Goal: Task Accomplishment & Management: Use online tool/utility

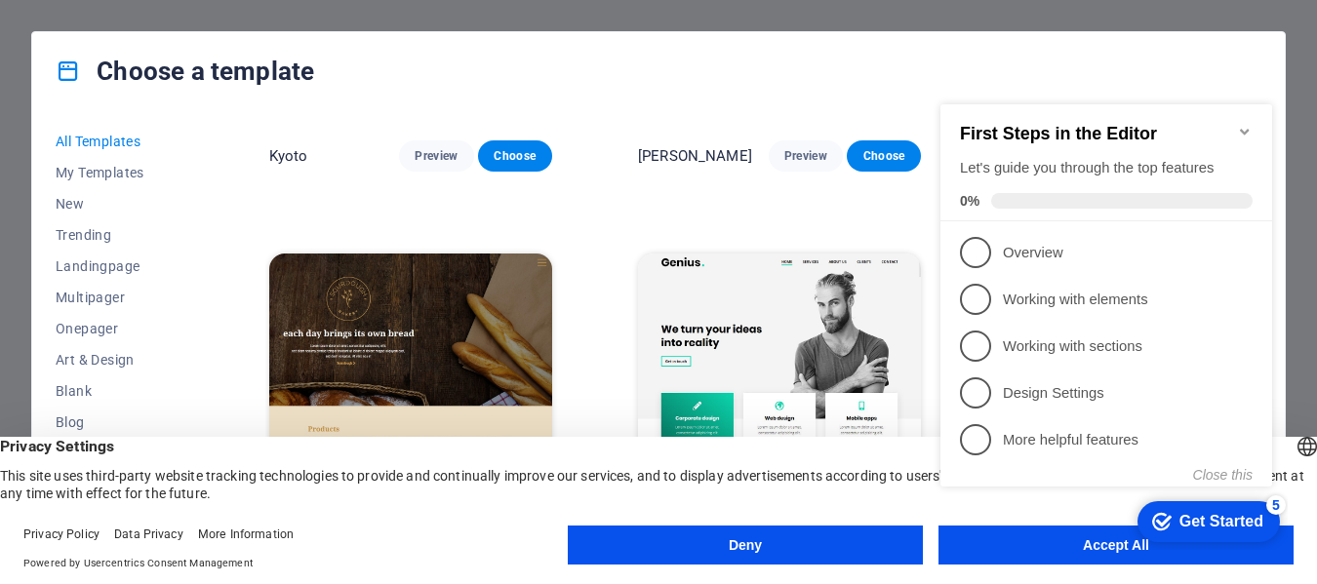
scroll to position [10147, 0]
click at [1093, 540] on div "checkmark Get Started 5 First Steps in the Editor Let's guide you through the t…" at bounding box center [1110, 313] width 355 height 474
click at [1170, 554] on appcues-checklist "Contextual help checklist present on screen" at bounding box center [1110, 315] width 355 height 479
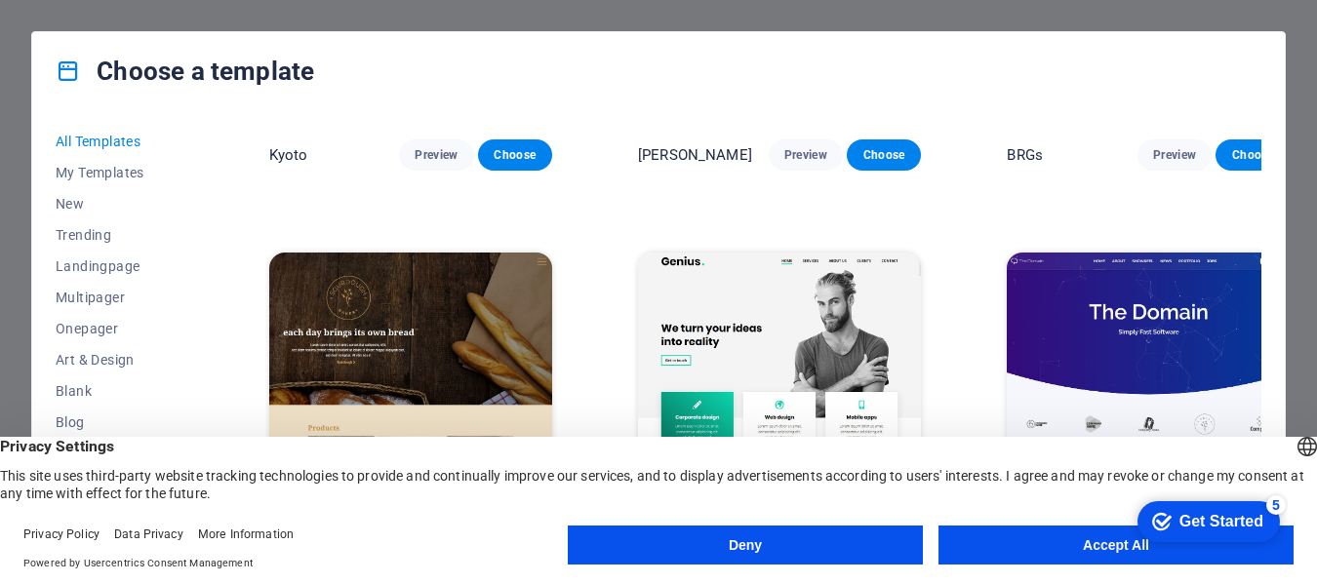
click at [1170, 554] on appcues-checklist "Contextual help checklist present on screen" at bounding box center [1205, 523] width 166 height 63
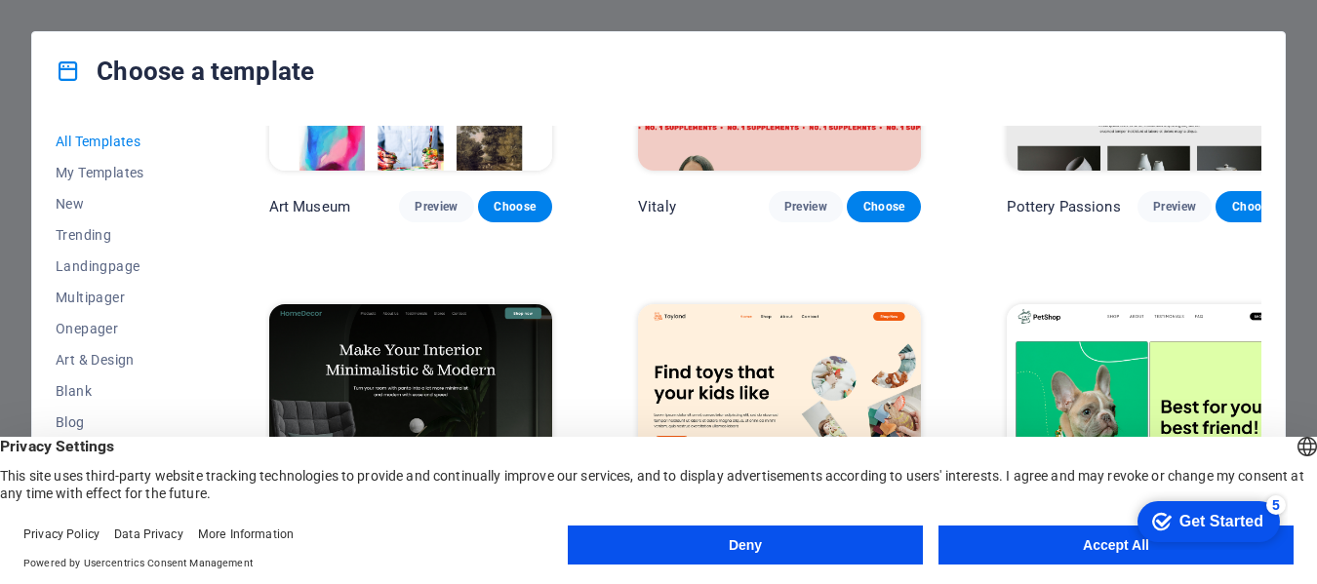
scroll to position [878, 0]
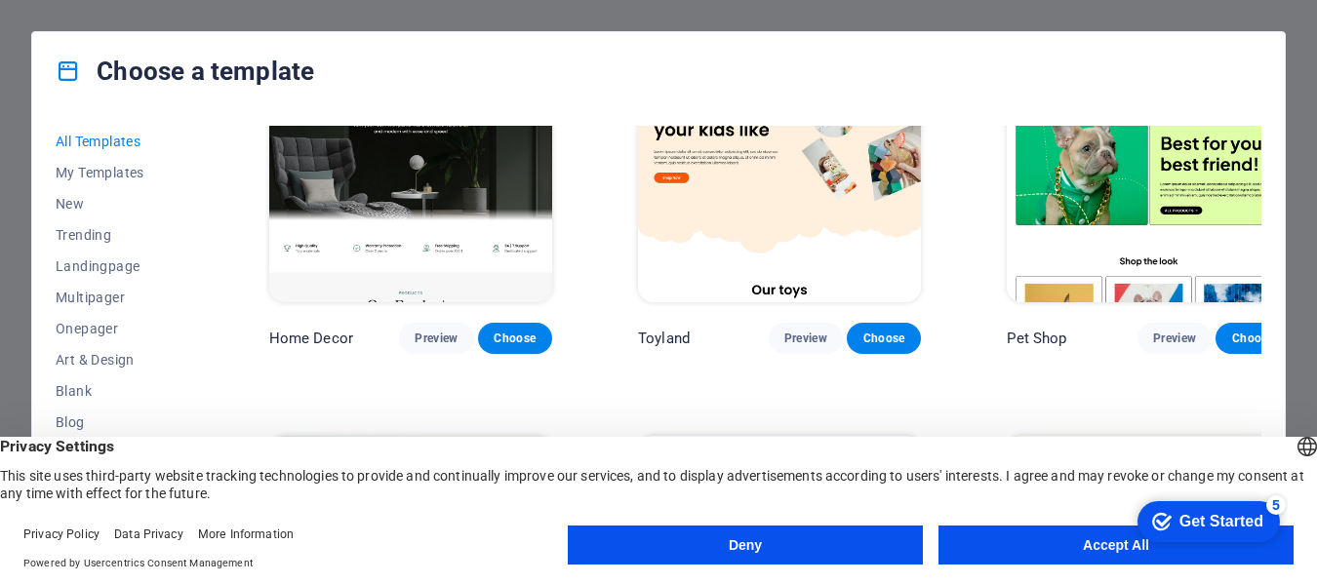
click at [1105, 543] on button "Accept All" at bounding box center [1116, 545] width 355 height 39
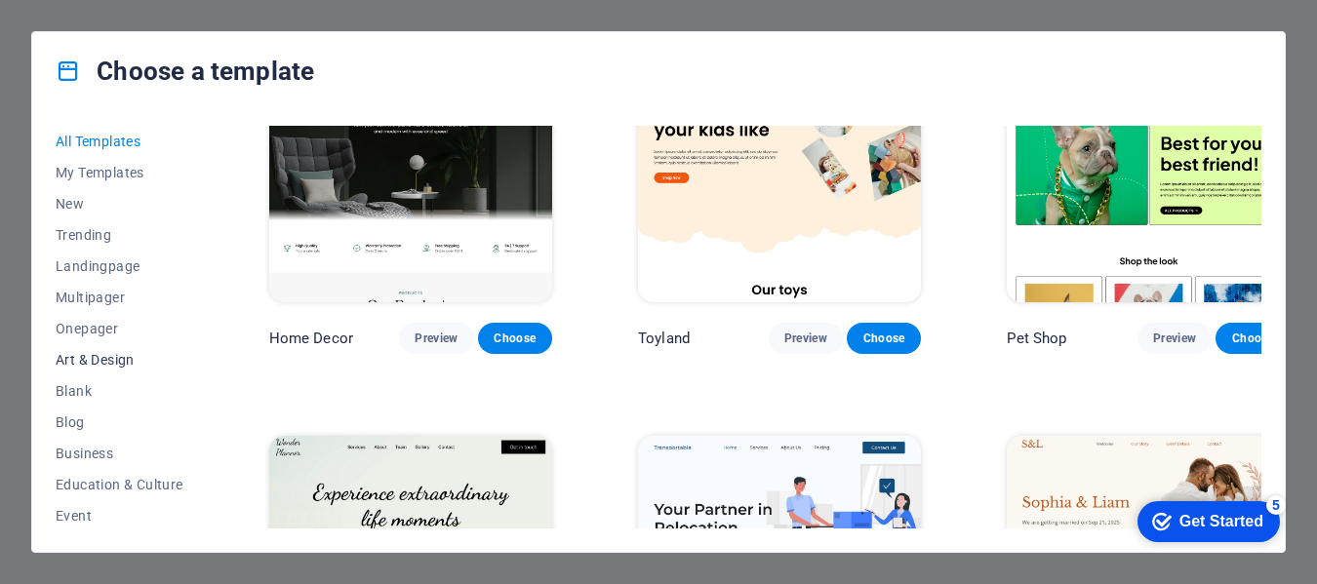
click at [69, 361] on span "Art & Design" at bounding box center [120, 360] width 128 height 16
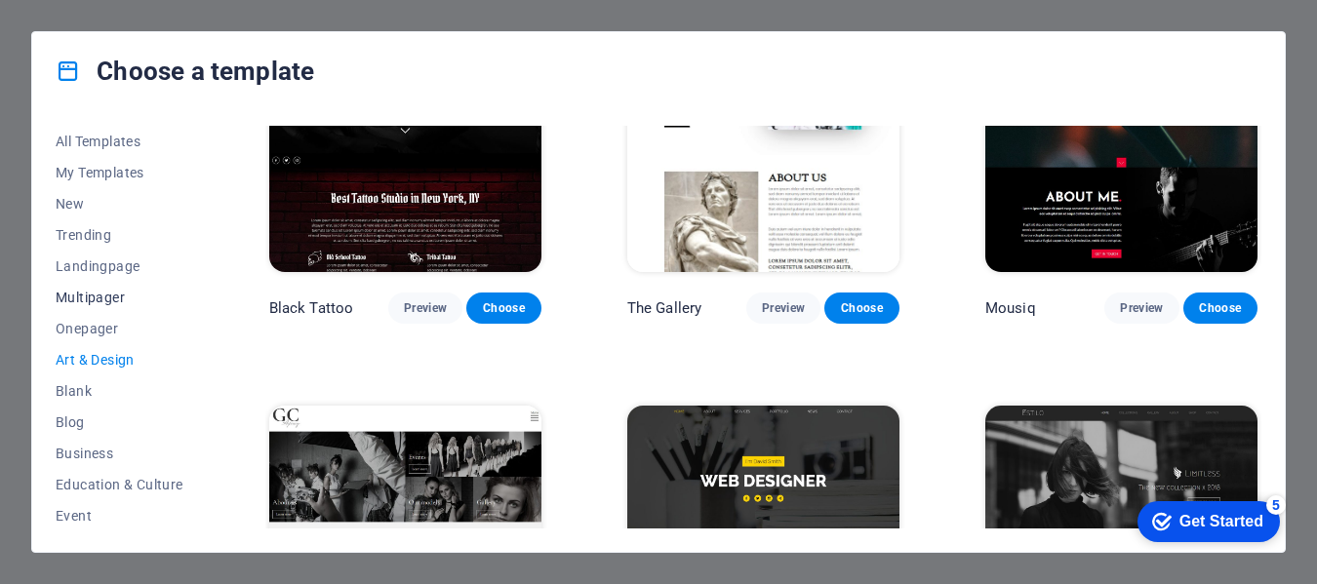
click at [92, 298] on span "Multipager" at bounding box center [120, 298] width 128 height 16
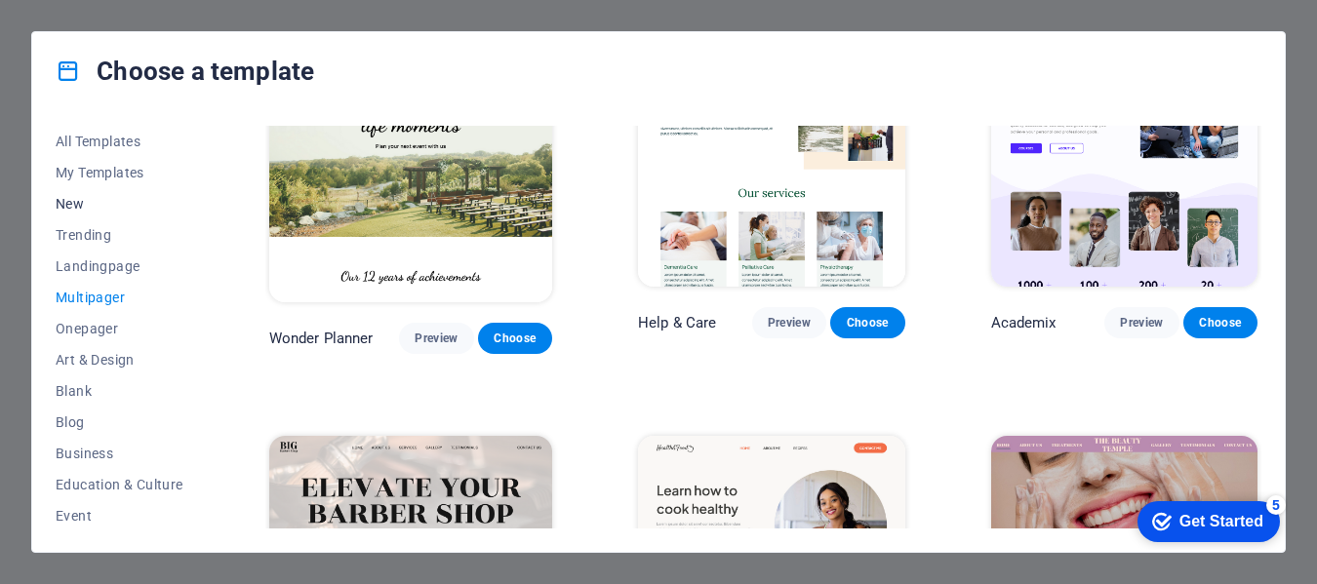
click at [75, 201] on span "New" at bounding box center [120, 204] width 128 height 16
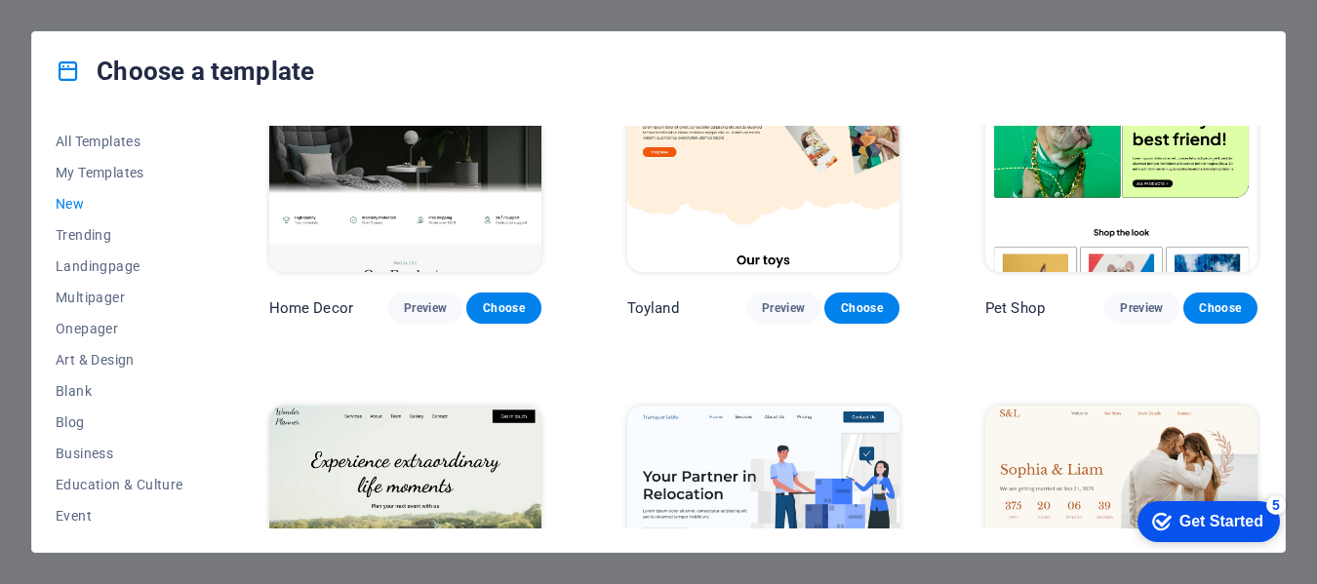
scroll to position [195, 0]
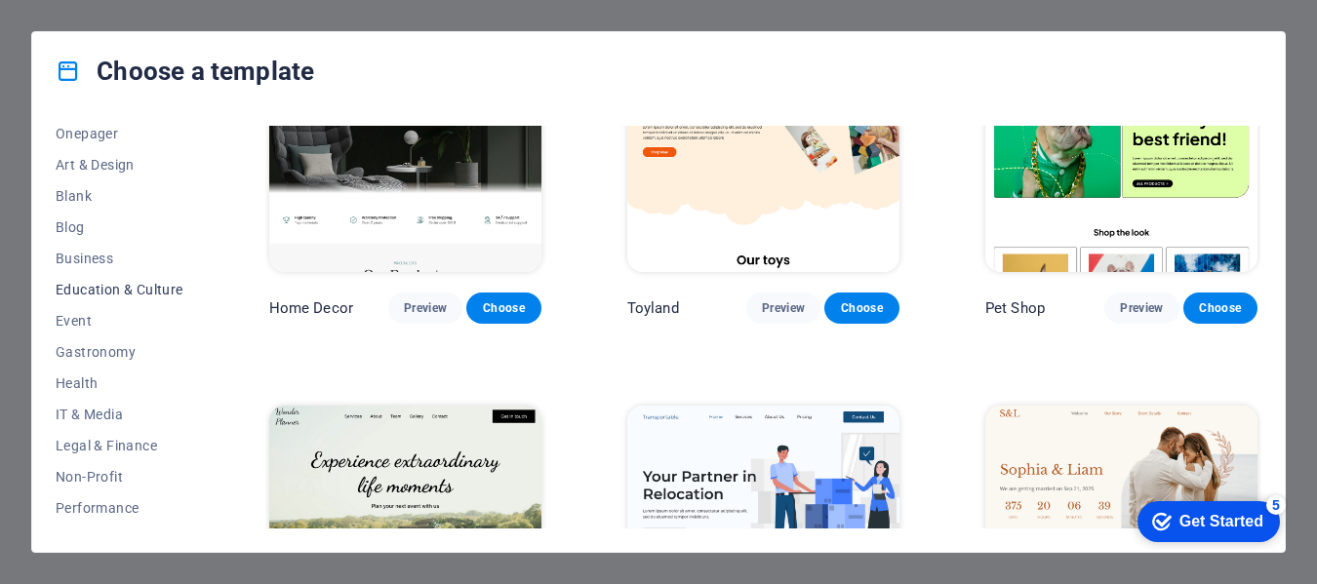
click at [129, 289] on span "Education & Culture" at bounding box center [120, 290] width 128 height 16
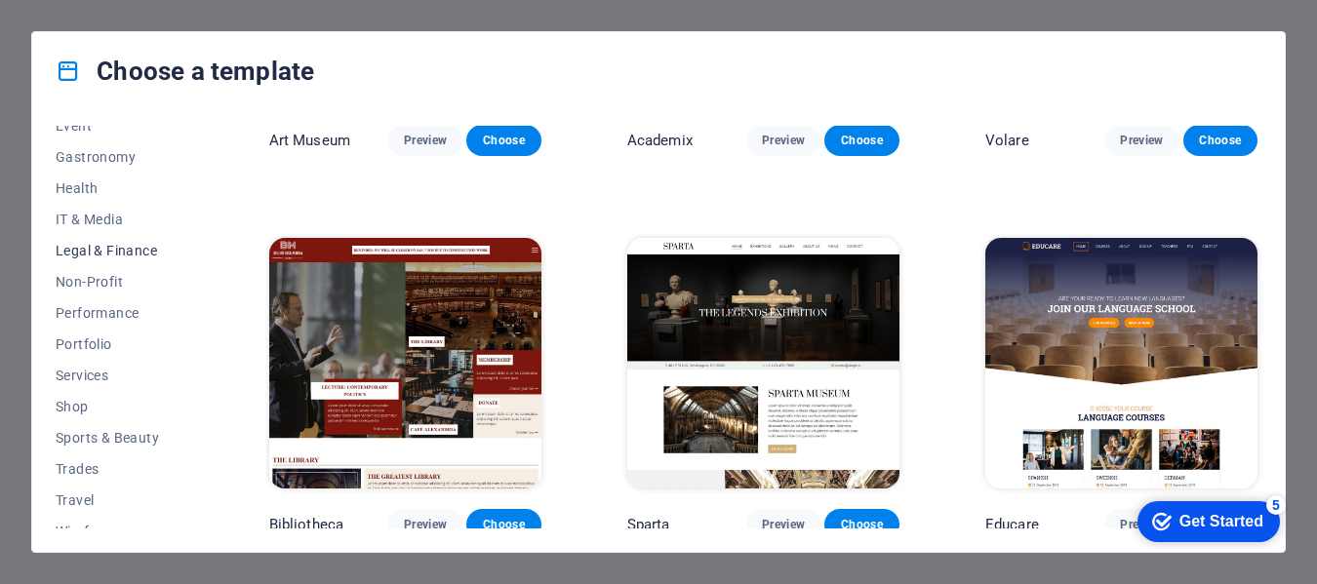
scroll to position [409, 0]
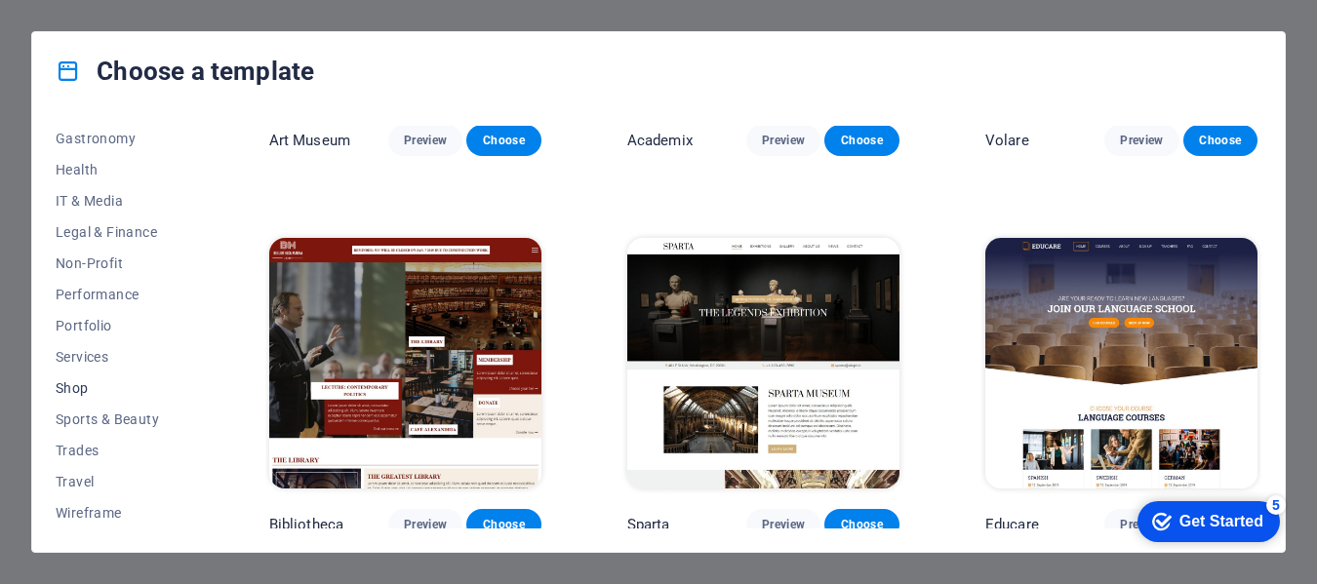
click at [80, 381] on span "Shop" at bounding box center [120, 389] width 128 height 16
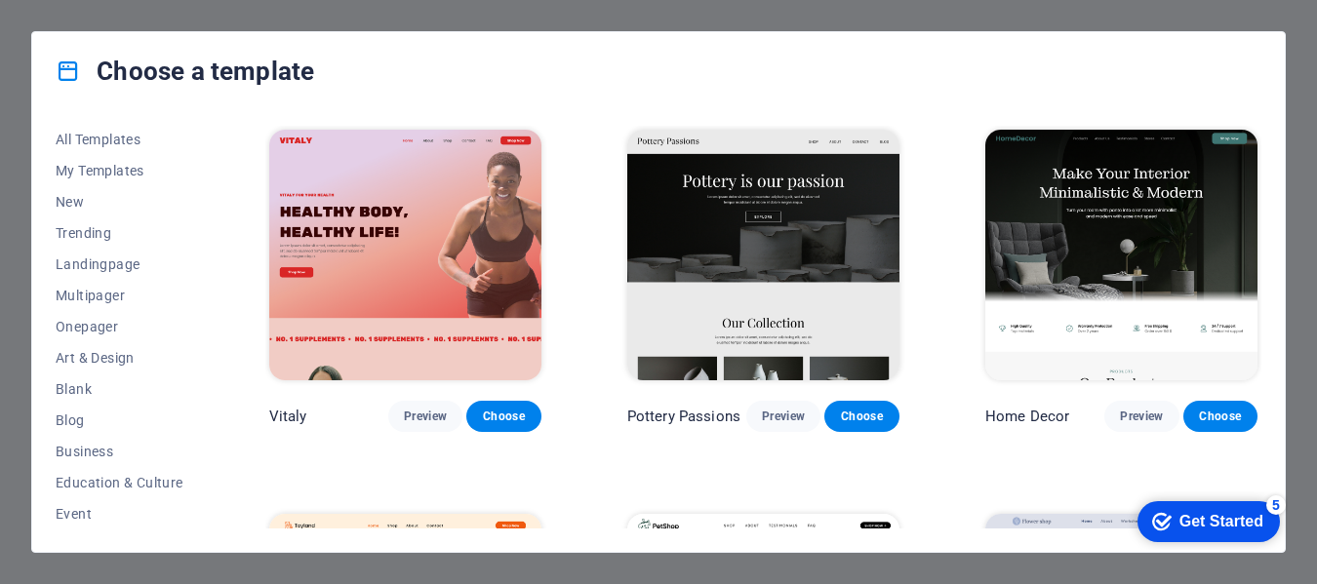
scroll to position [0, 0]
click at [93, 294] on span "Multipager" at bounding box center [120, 298] width 128 height 16
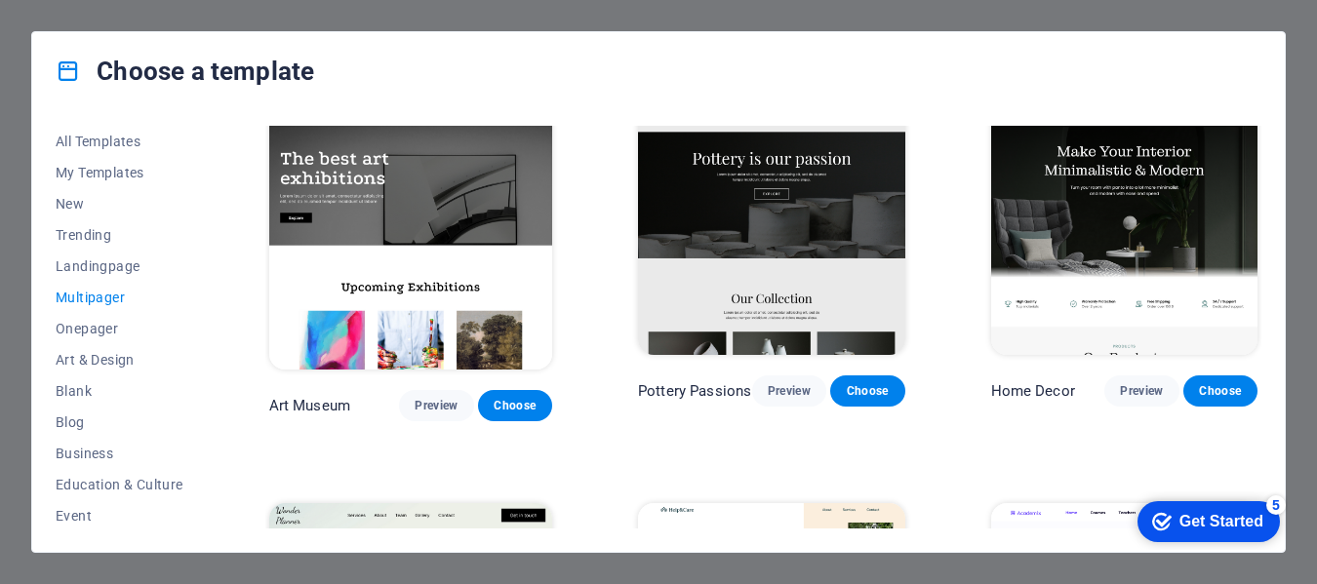
scroll to position [488, 0]
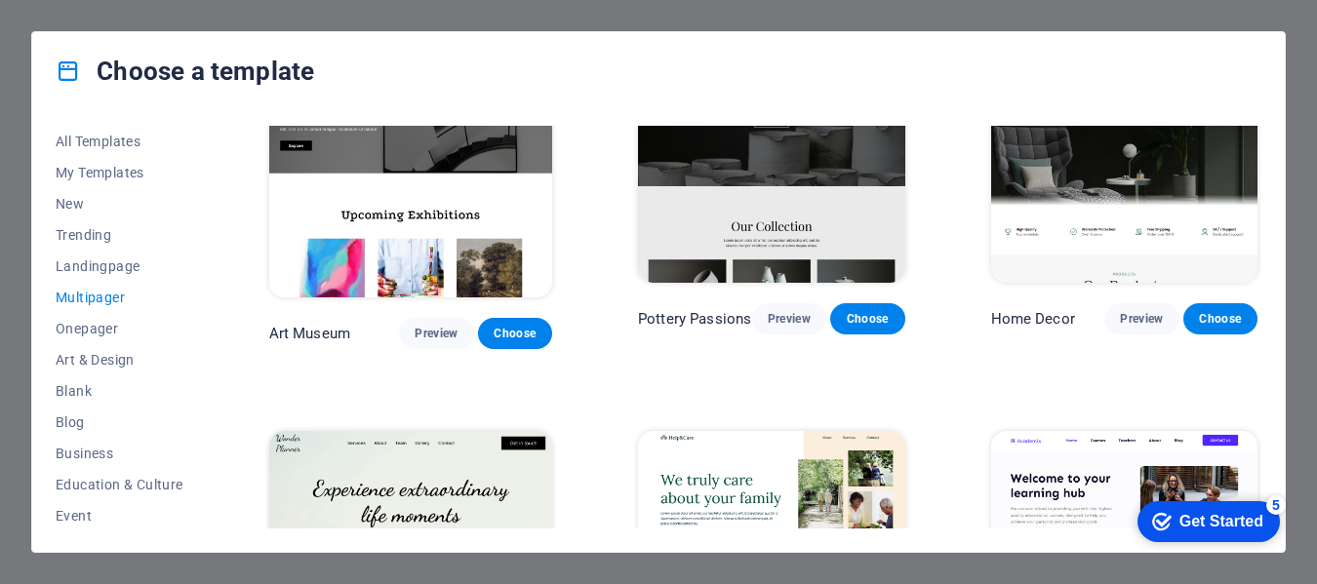
click at [1101, 162] on img at bounding box center [1124, 160] width 267 height 246
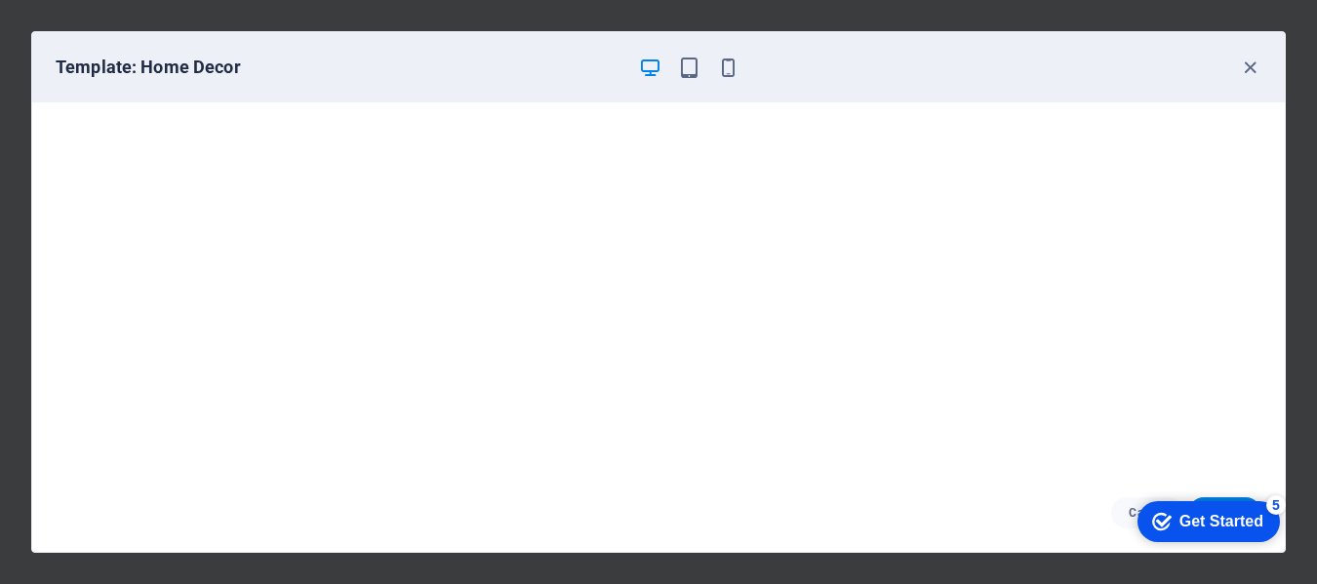
click at [651, 66] on icon "button" at bounding box center [650, 68] width 22 height 22
click at [1181, 525] on div "Get Started" at bounding box center [1222, 522] width 84 height 18
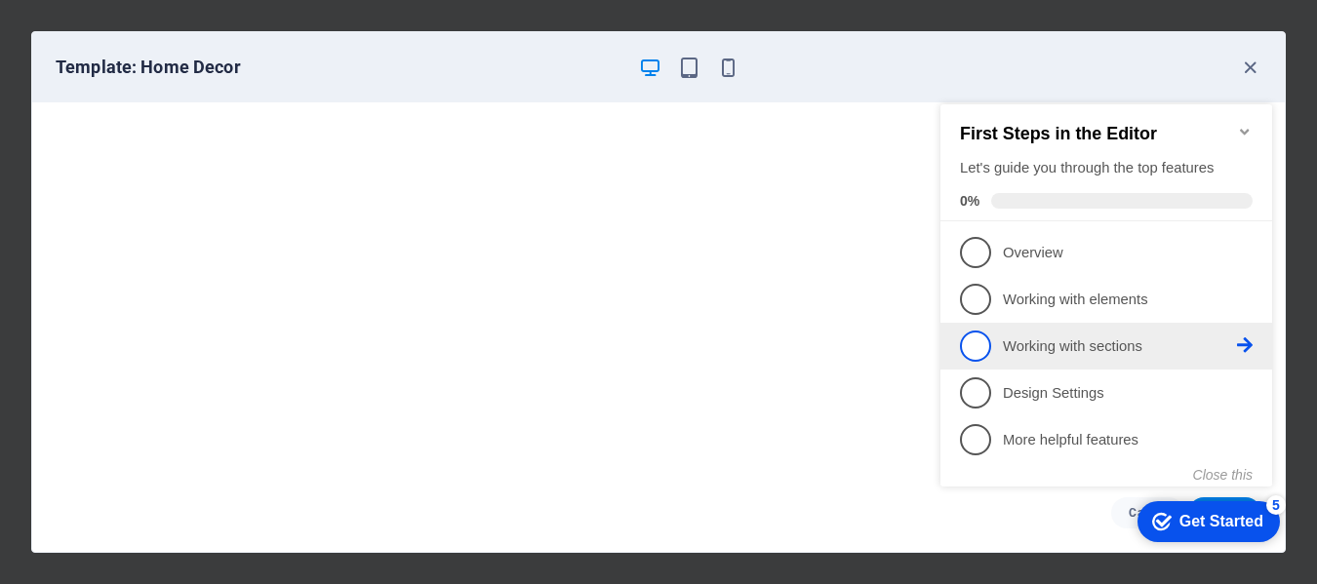
click at [1084, 340] on p "Working with sections - incomplete" at bounding box center [1120, 347] width 234 height 20
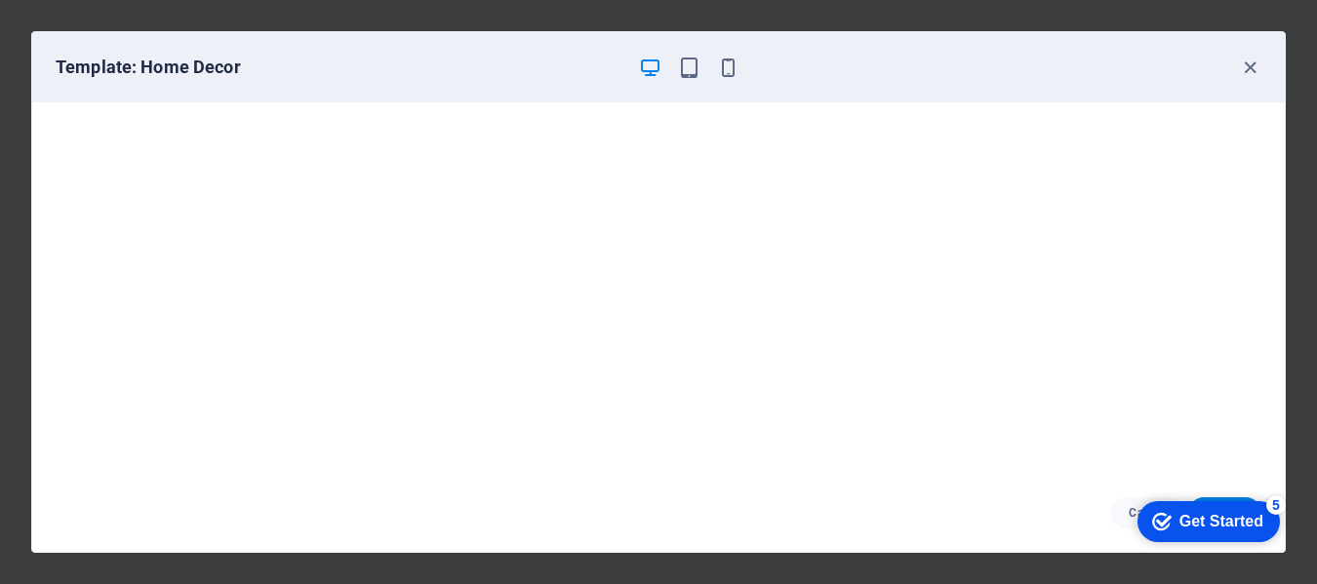
click at [1182, 520] on div "Get Started" at bounding box center [1222, 522] width 84 height 18
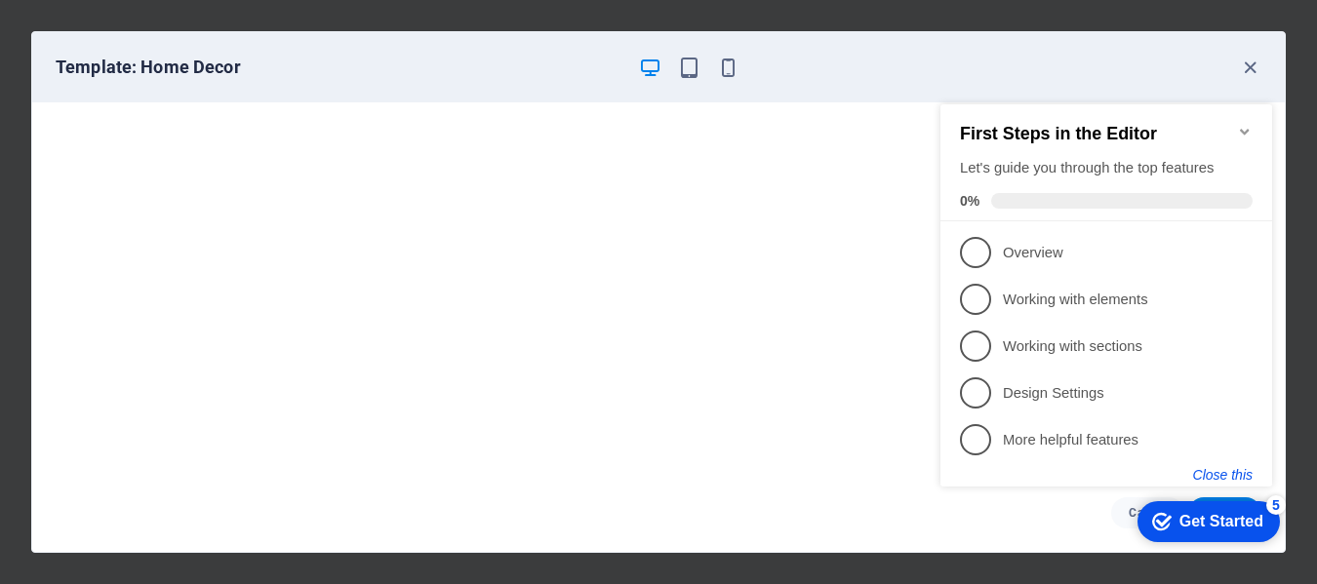
click at [1228, 467] on button "Close this" at bounding box center [1223, 475] width 60 height 16
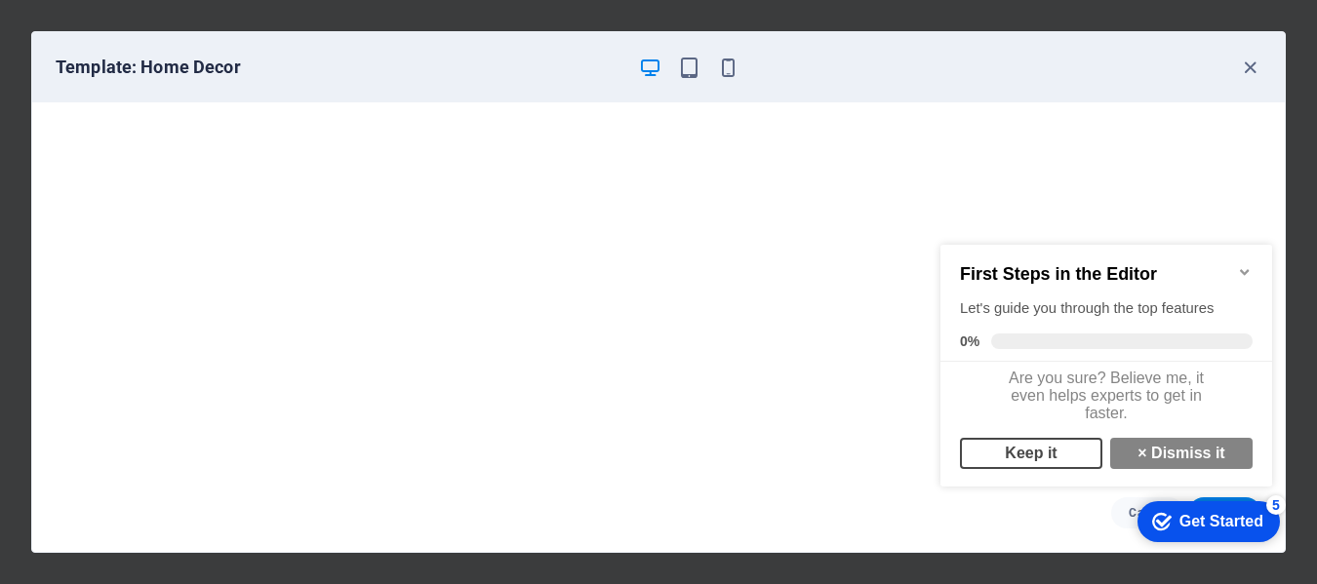
click at [1025, 465] on link "Keep it" at bounding box center [1031, 453] width 142 height 31
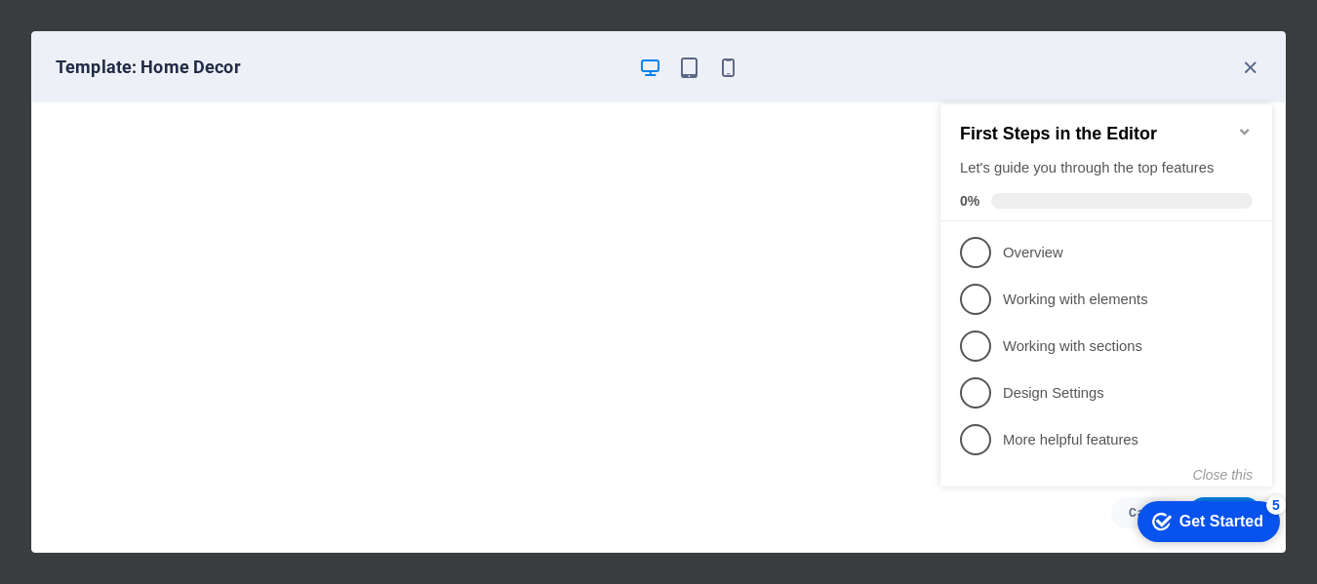
click at [1196, 520] on div "Get Started" at bounding box center [1222, 522] width 84 height 18
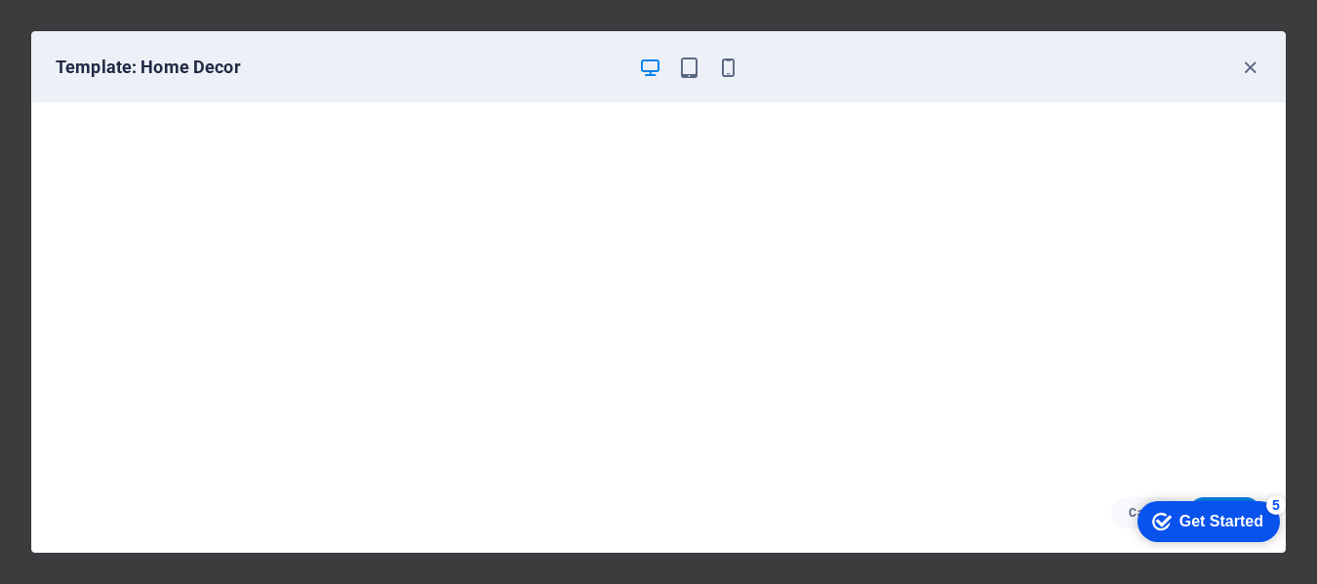
click at [1156, 515] on icon "checkmark" at bounding box center [1162, 522] width 20 height 20
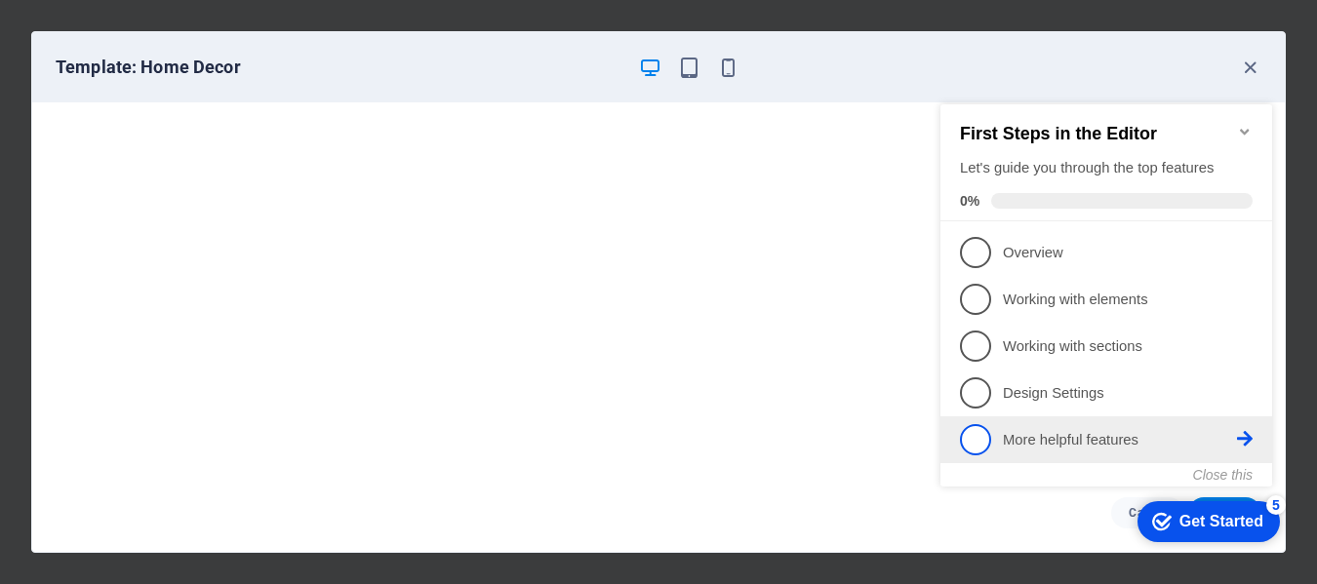
click at [1102, 435] on p "More helpful features - incomplete" at bounding box center [1120, 440] width 234 height 20
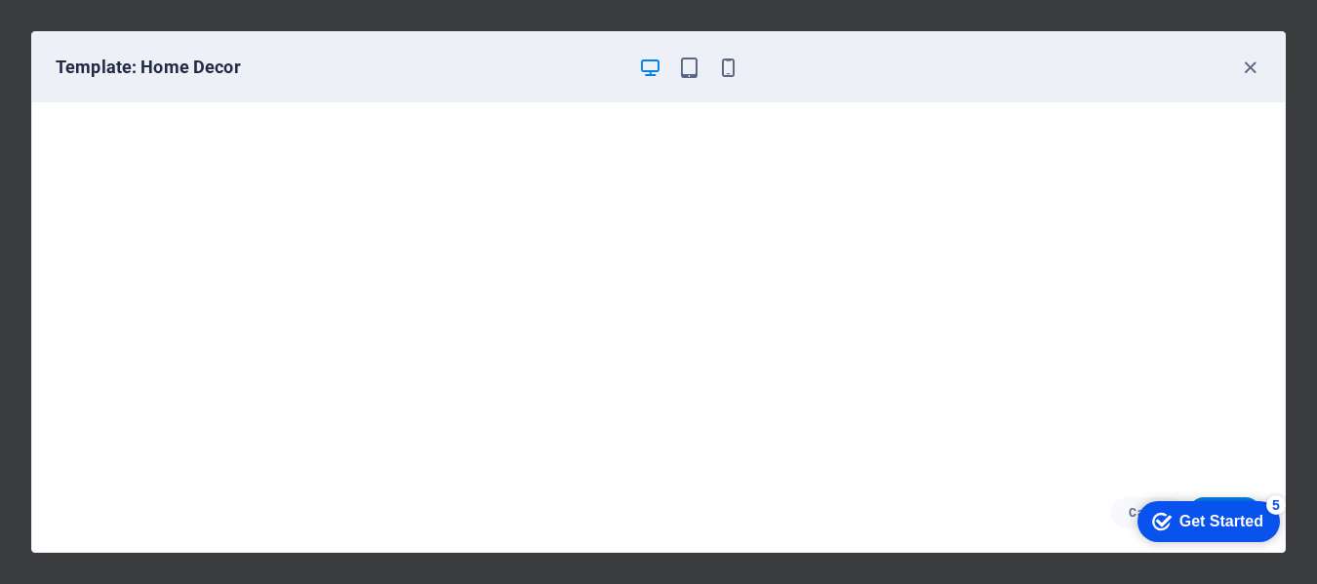
click at [1143, 530] on div "checkmark Get Started 5" at bounding box center [1209, 522] width 142 height 41
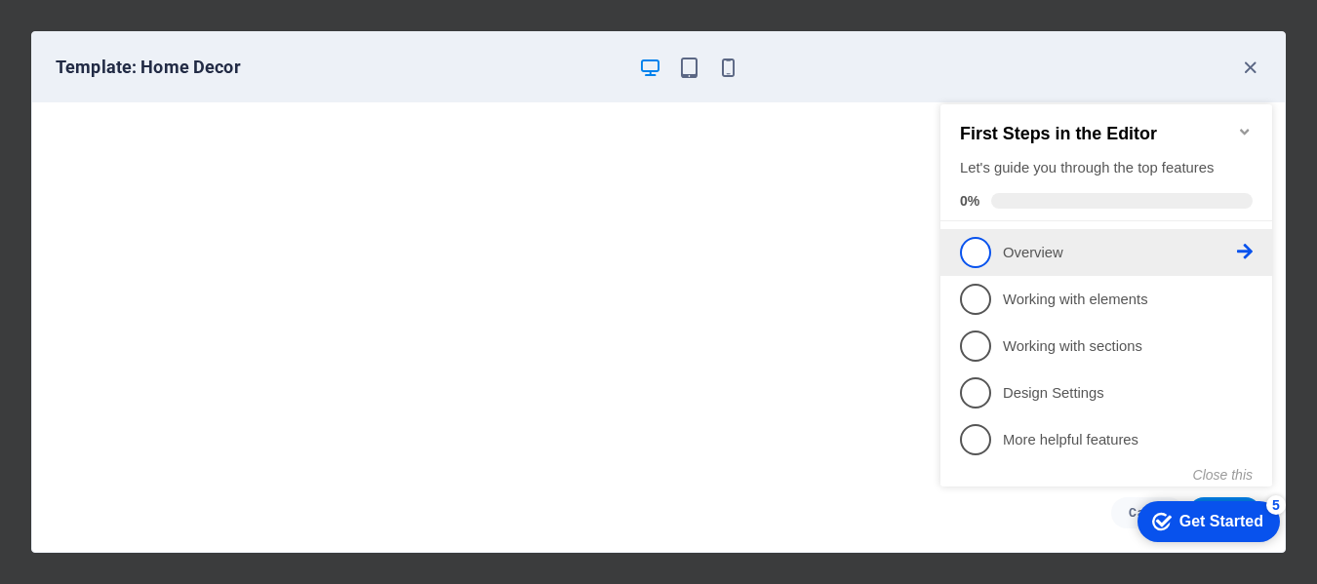
click at [977, 248] on span "1" at bounding box center [975, 252] width 31 height 31
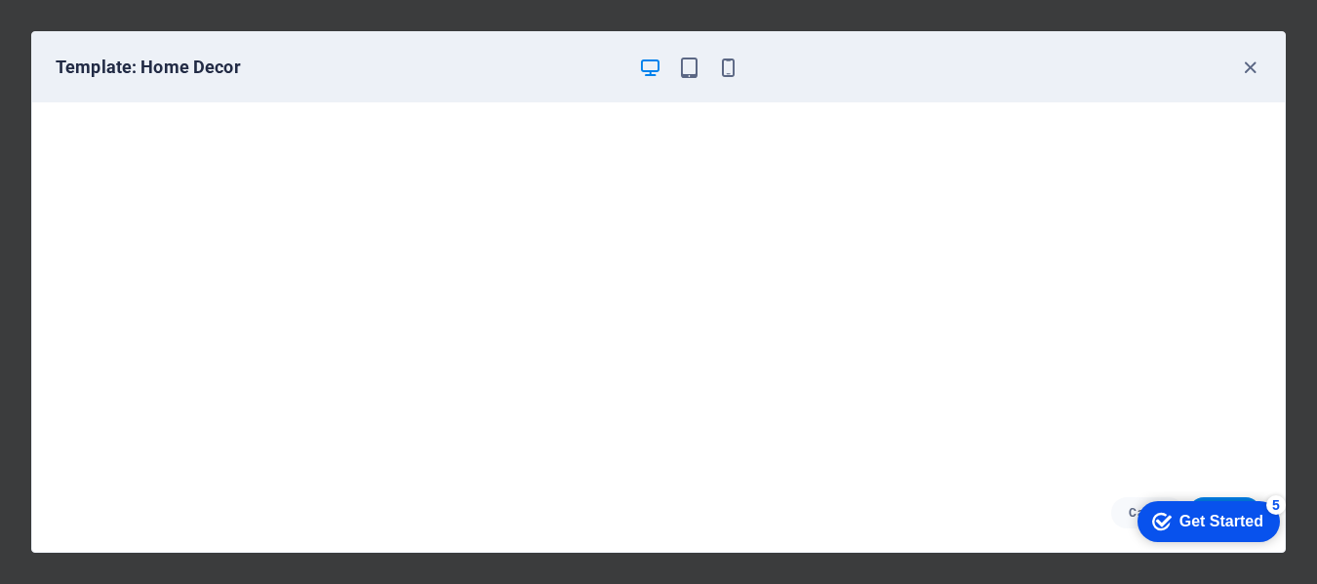
click at [1276, 502] on div "5" at bounding box center [1276, 506] width 20 height 20
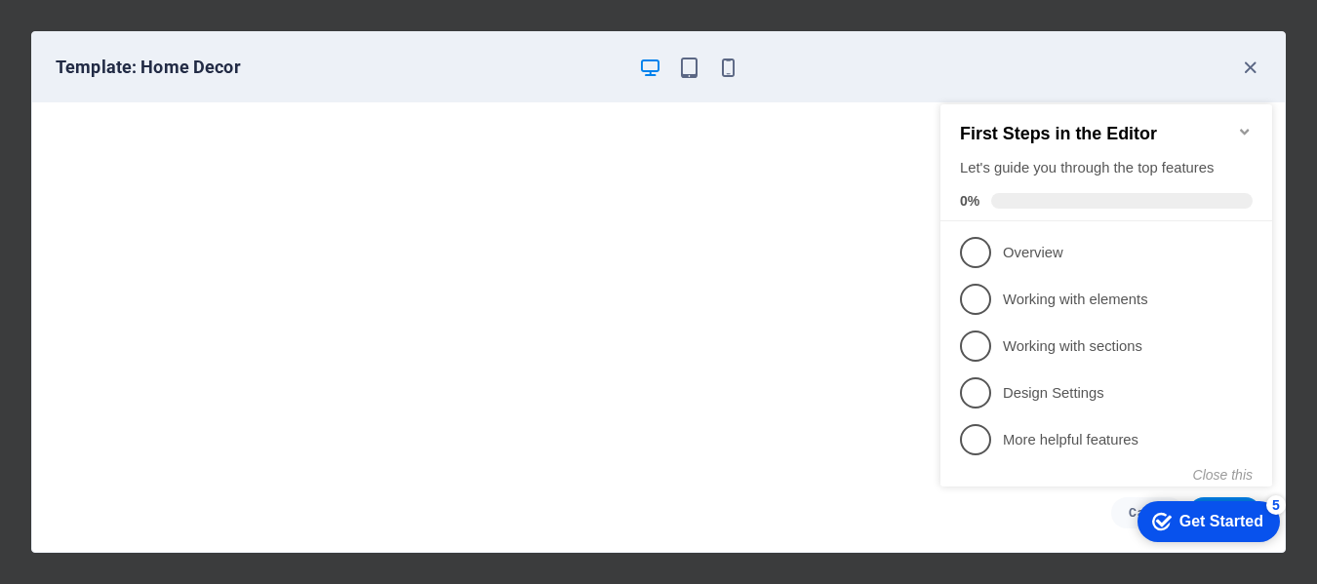
click at [1051, 196] on span at bounding box center [1121, 201] width 261 height 16
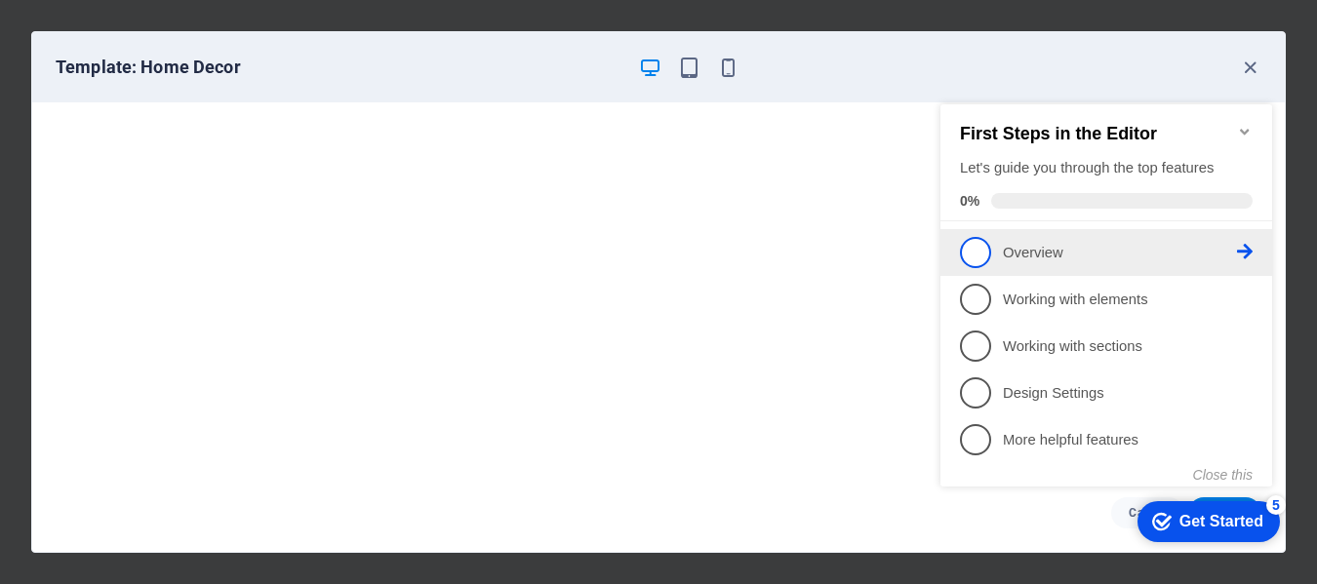
click at [1019, 254] on p "Overview - incomplete" at bounding box center [1120, 253] width 234 height 20
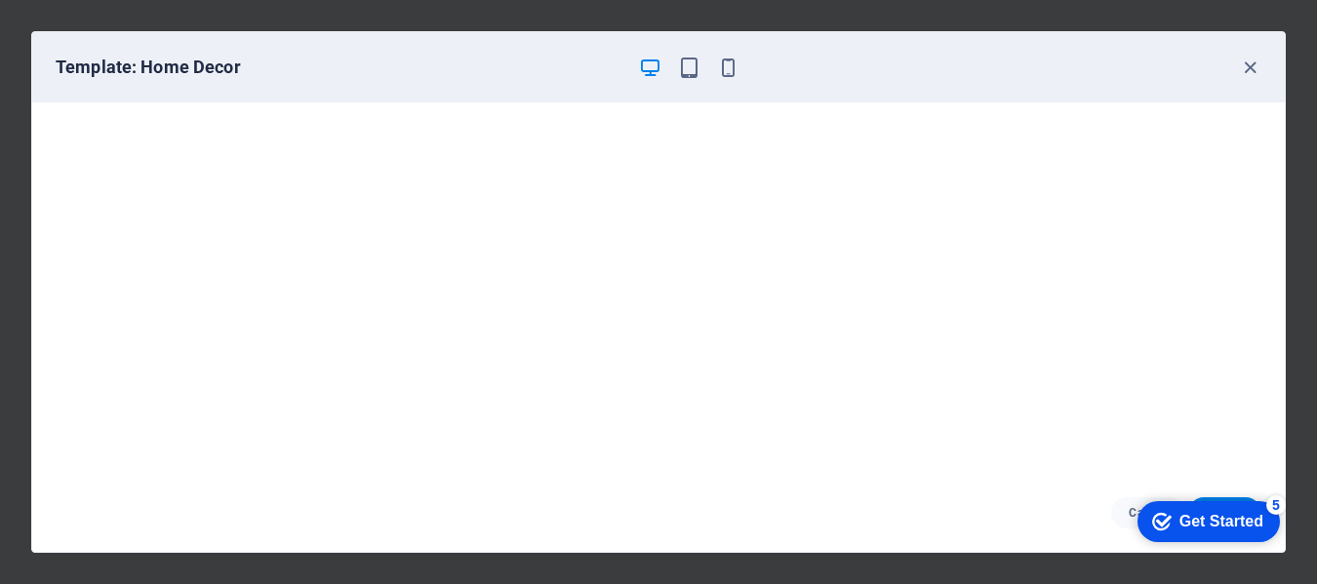
click at [1160, 527] on icon "Get Started 5 items remaining, 0% complete" at bounding box center [1162, 522] width 20 height 18
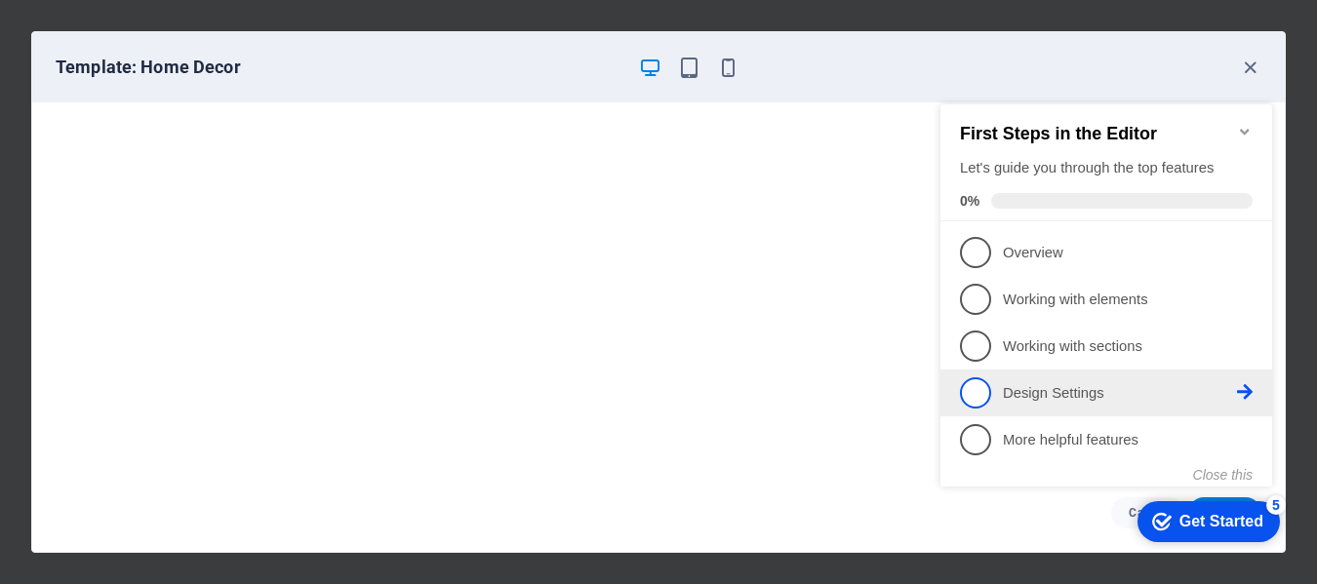
click at [1070, 384] on p "Design Settings - incomplete" at bounding box center [1120, 393] width 234 height 20
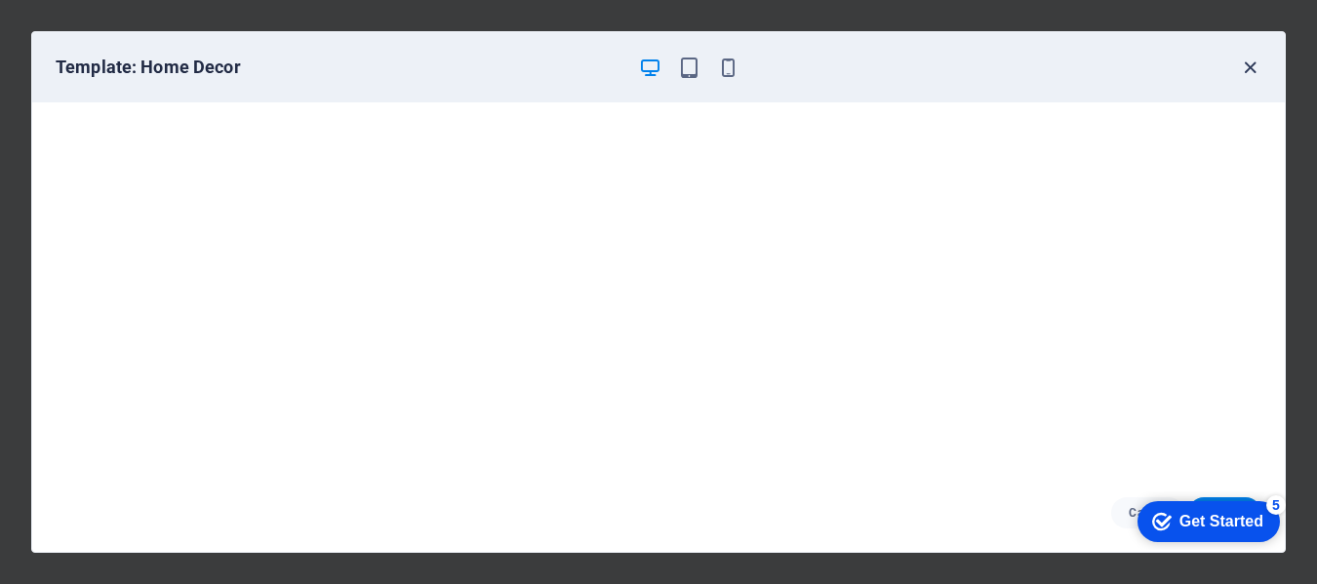
click at [1240, 69] on icon "button" at bounding box center [1250, 68] width 22 height 22
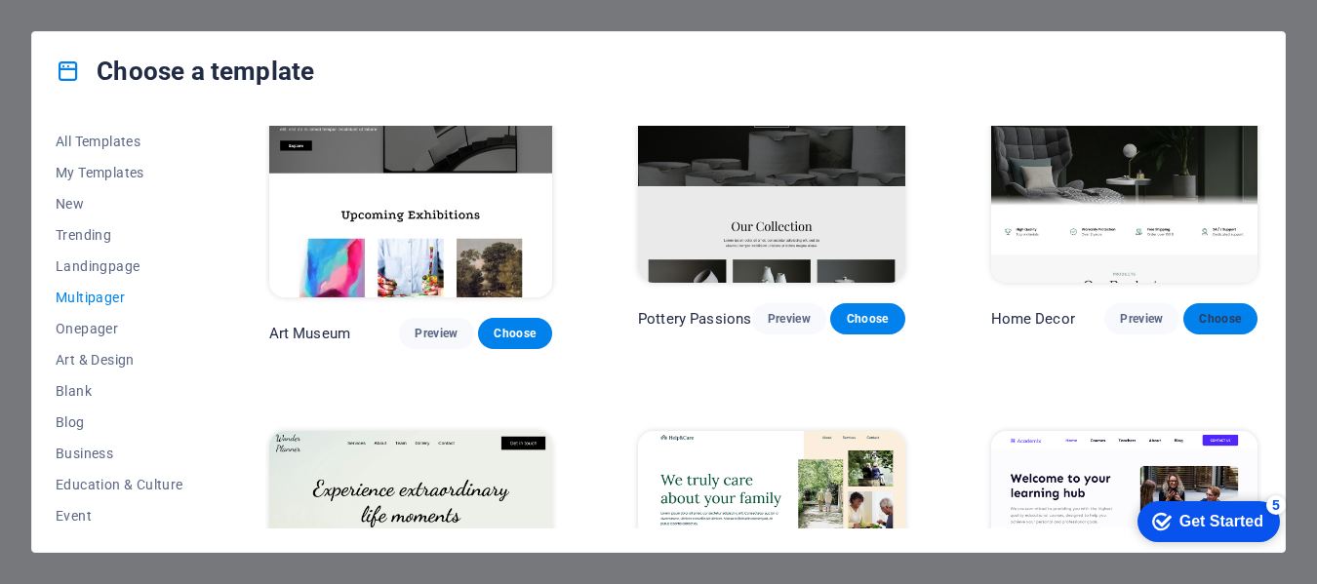
click at [1211, 311] on span "Choose" at bounding box center [1220, 319] width 43 height 16
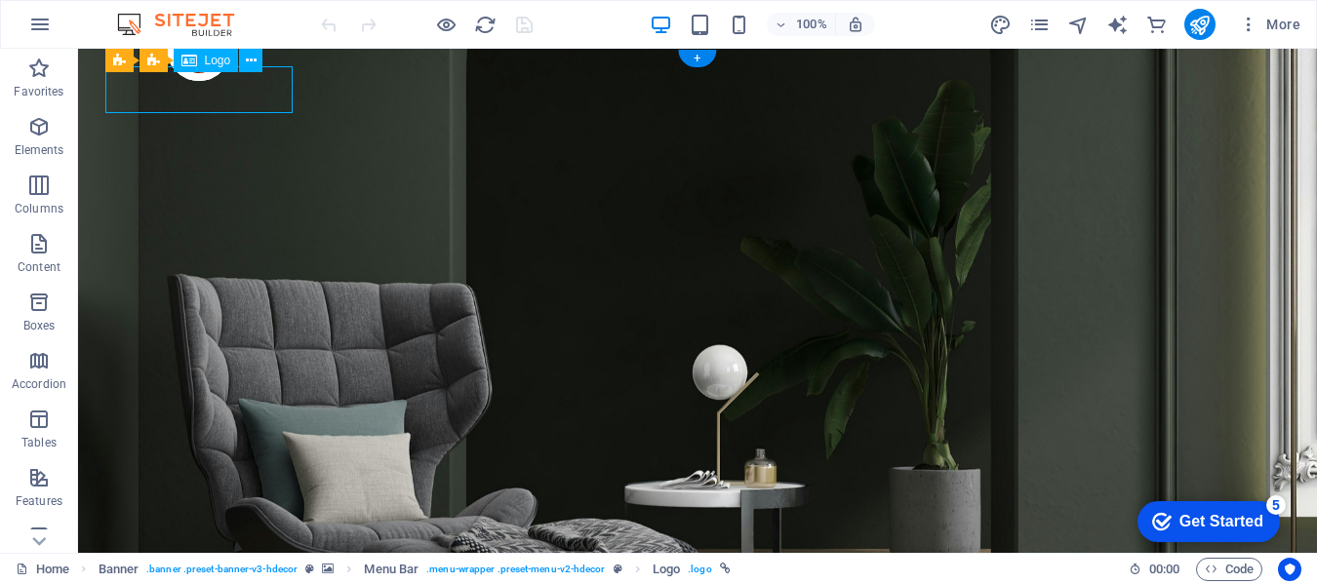
select select "px"
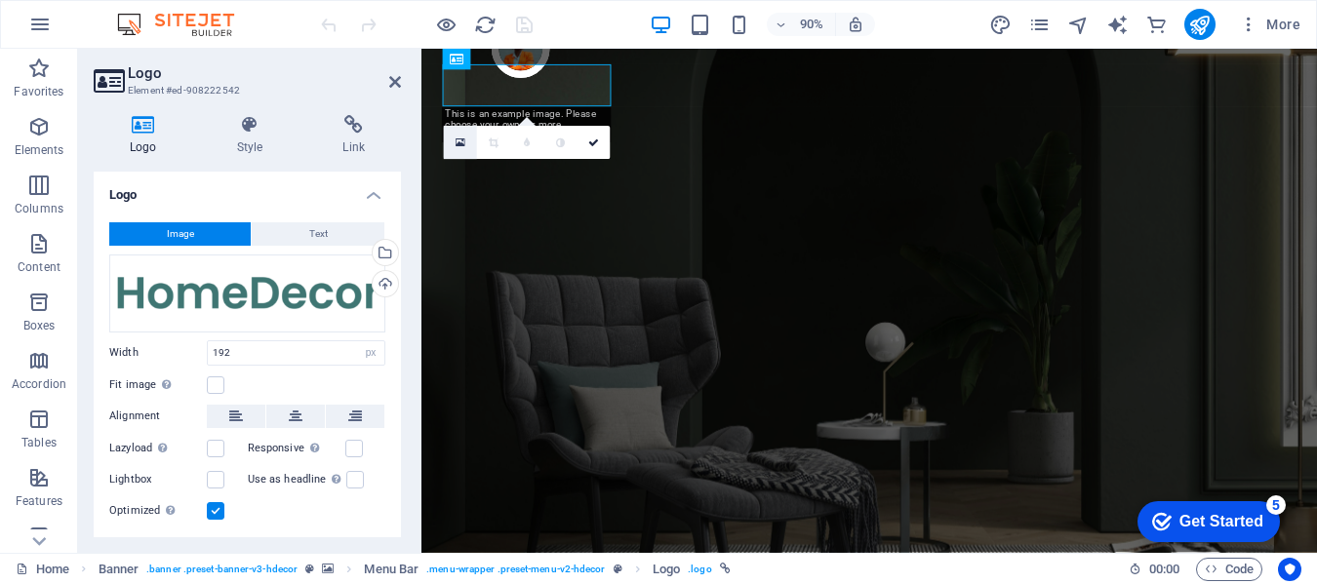
click at [459, 145] on icon at bounding box center [461, 143] width 10 height 13
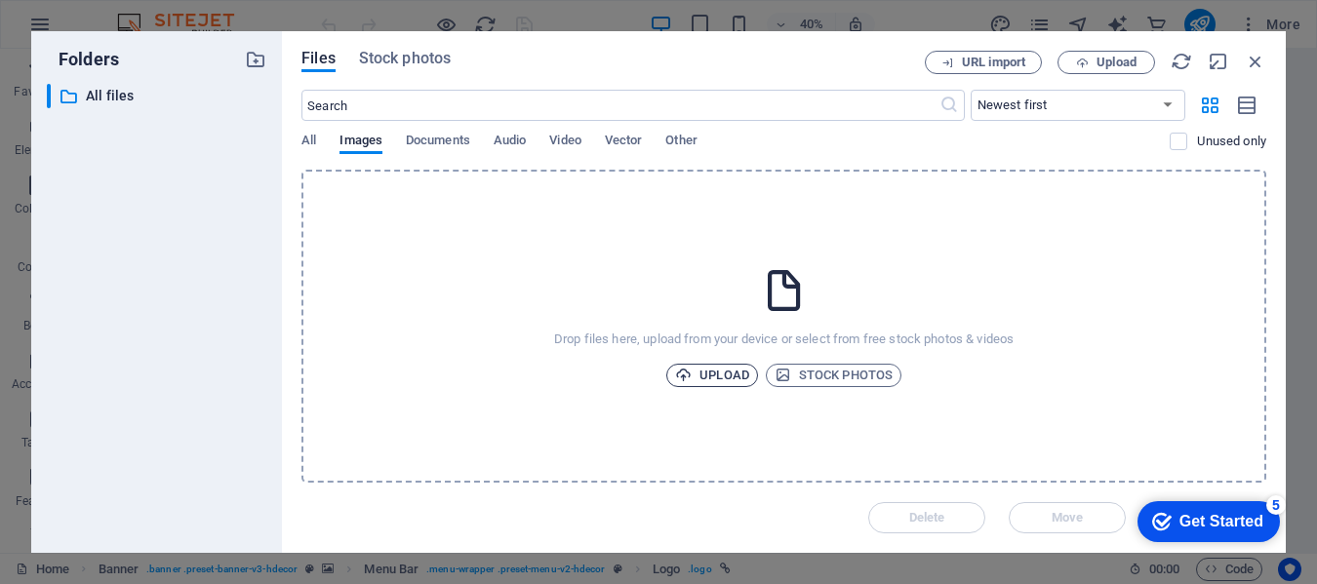
click at [743, 375] on span "Upload" at bounding box center [712, 375] width 74 height 23
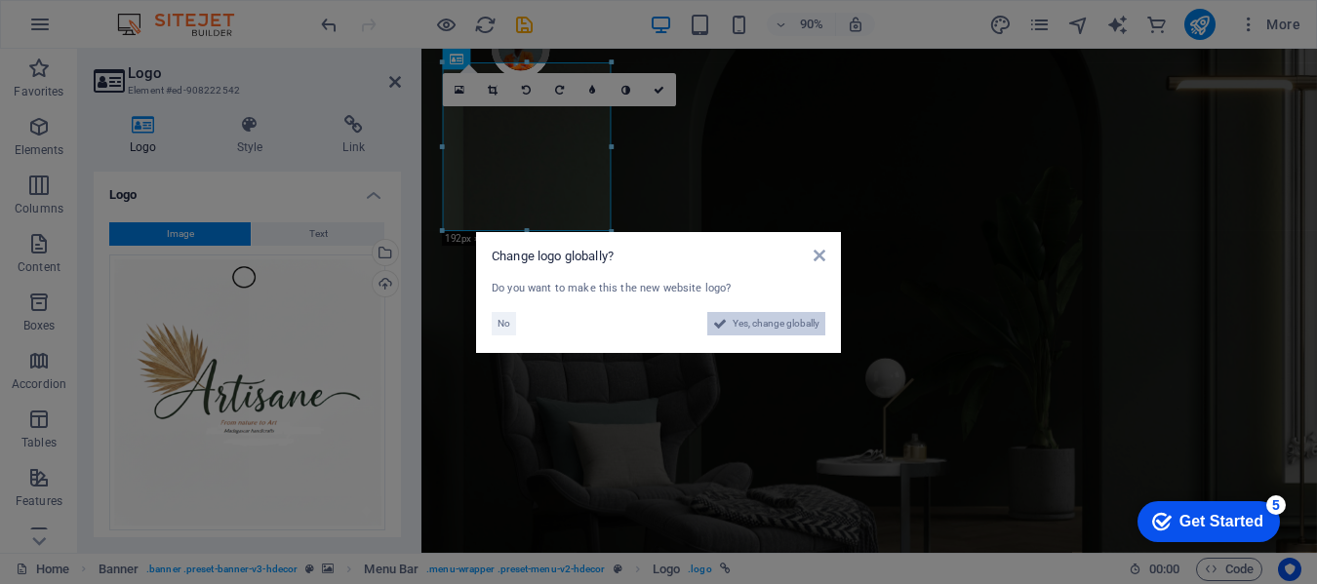
drag, startPoint x: 771, startPoint y: 327, endPoint x: 488, endPoint y: 807, distance: 557.2
click at [771, 327] on span "Yes, change globally" at bounding box center [776, 323] width 87 height 23
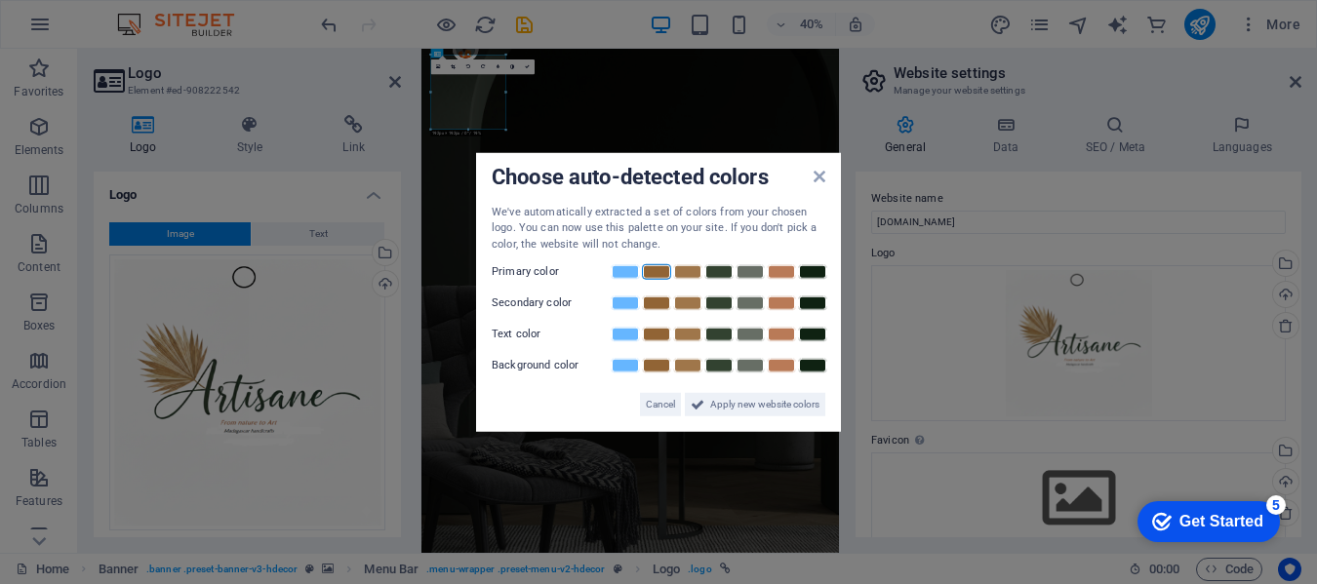
click at [655, 273] on link at bounding box center [656, 272] width 29 height 16
click at [685, 273] on link at bounding box center [687, 272] width 29 height 16
click at [746, 305] on link at bounding box center [750, 304] width 29 height 16
click at [656, 334] on link at bounding box center [656, 335] width 29 height 16
click at [694, 369] on link at bounding box center [687, 366] width 29 height 16
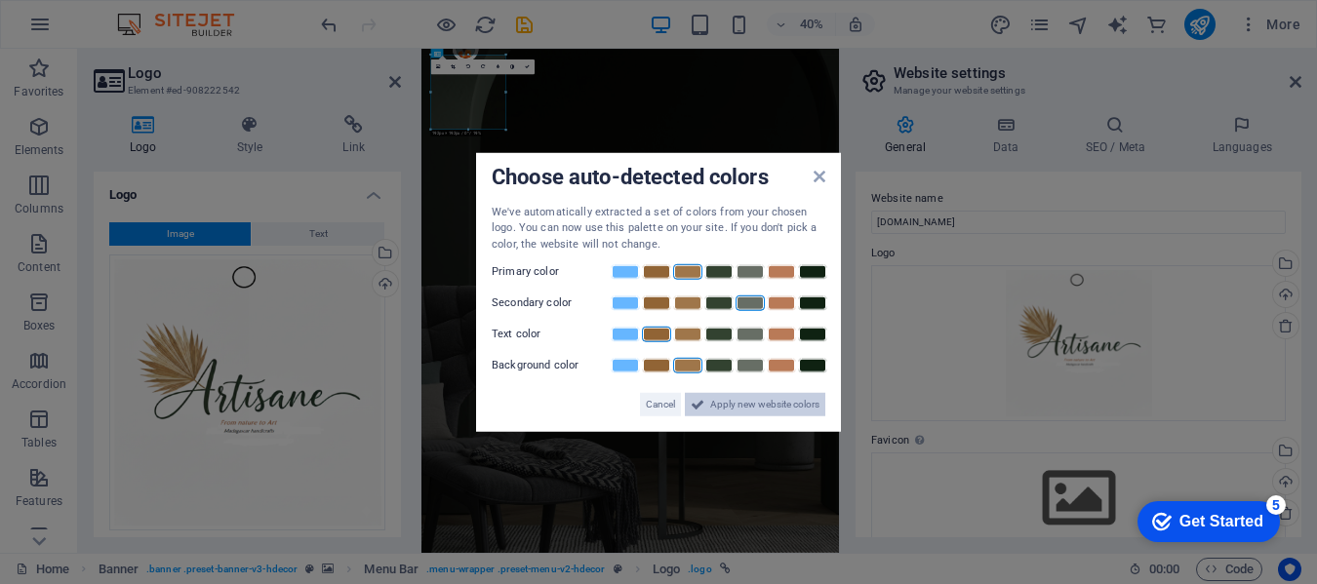
click at [724, 402] on span "Apply new website colors" at bounding box center [764, 404] width 109 height 23
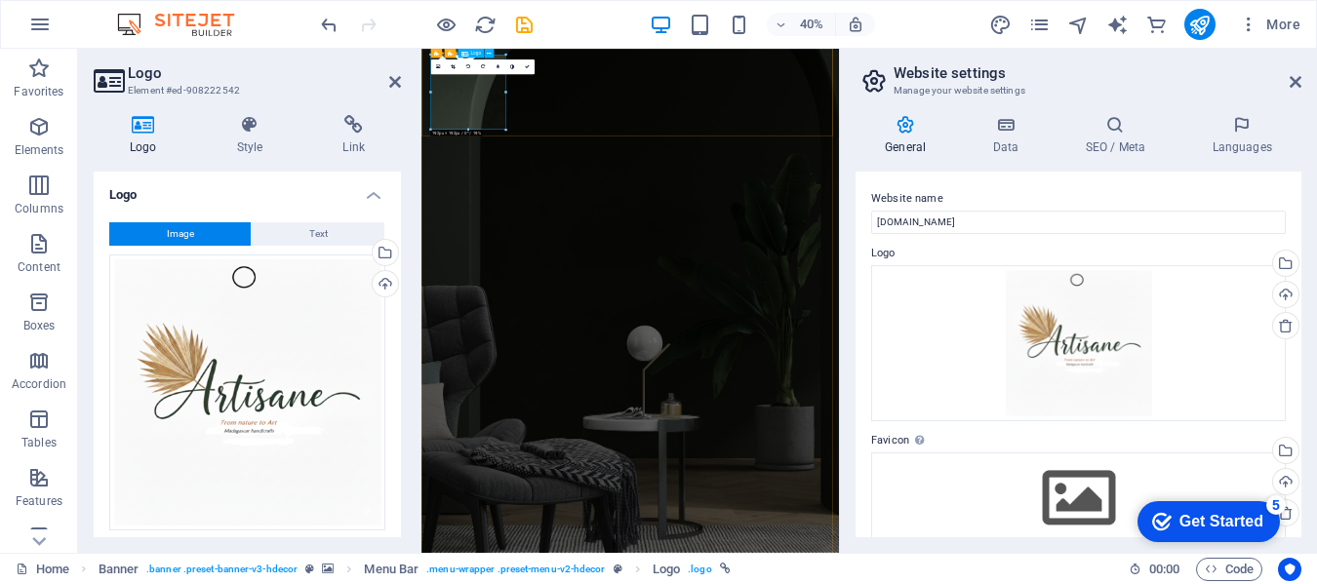
drag, startPoint x: 506, startPoint y: 129, endPoint x: 171, endPoint y: 181, distance: 339.6
type input "186"
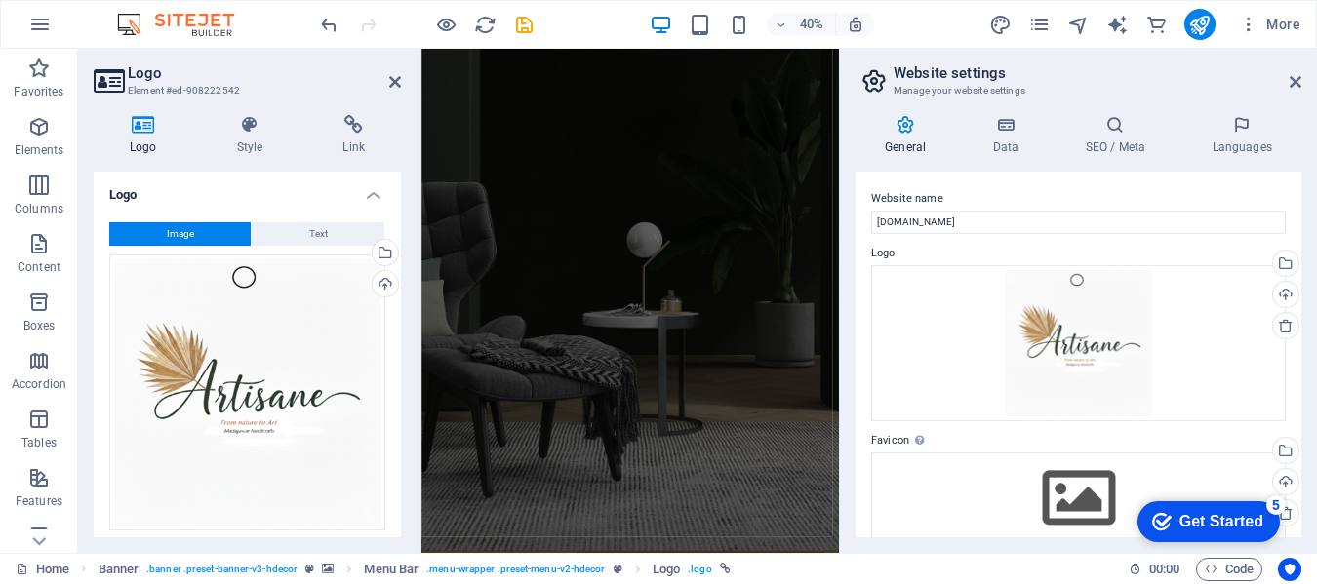
scroll to position [293, 0]
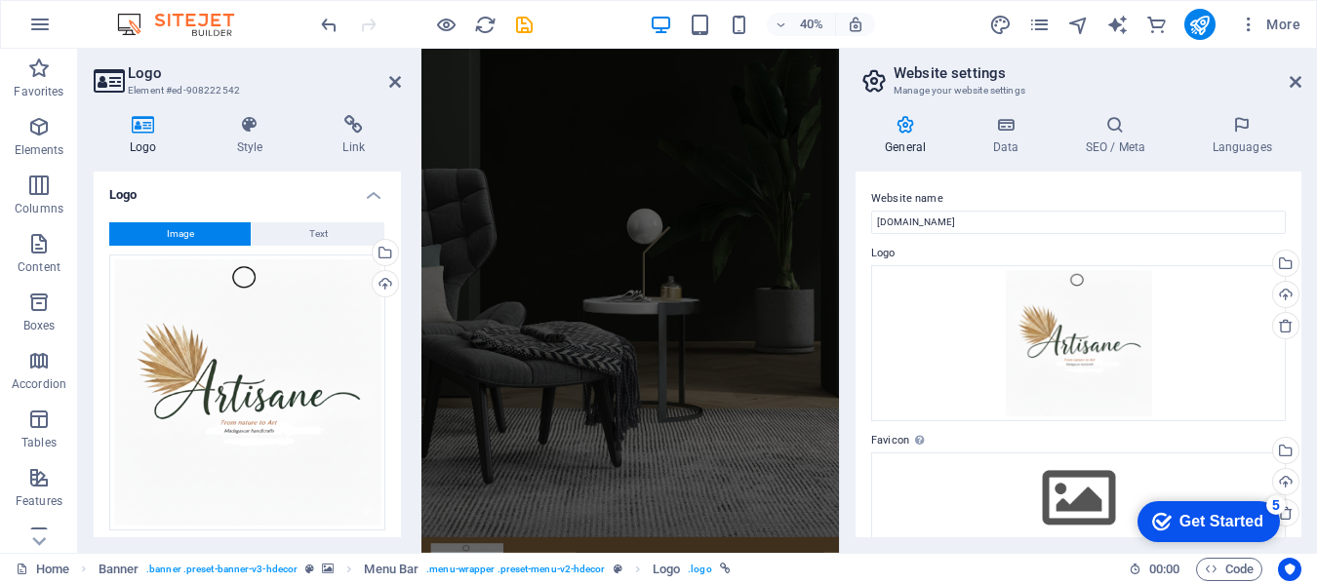
click at [855, 334] on div "General Data SEO / Meta Languages Website name artisane.company Logo Drag files…" at bounding box center [1078, 327] width 477 height 454
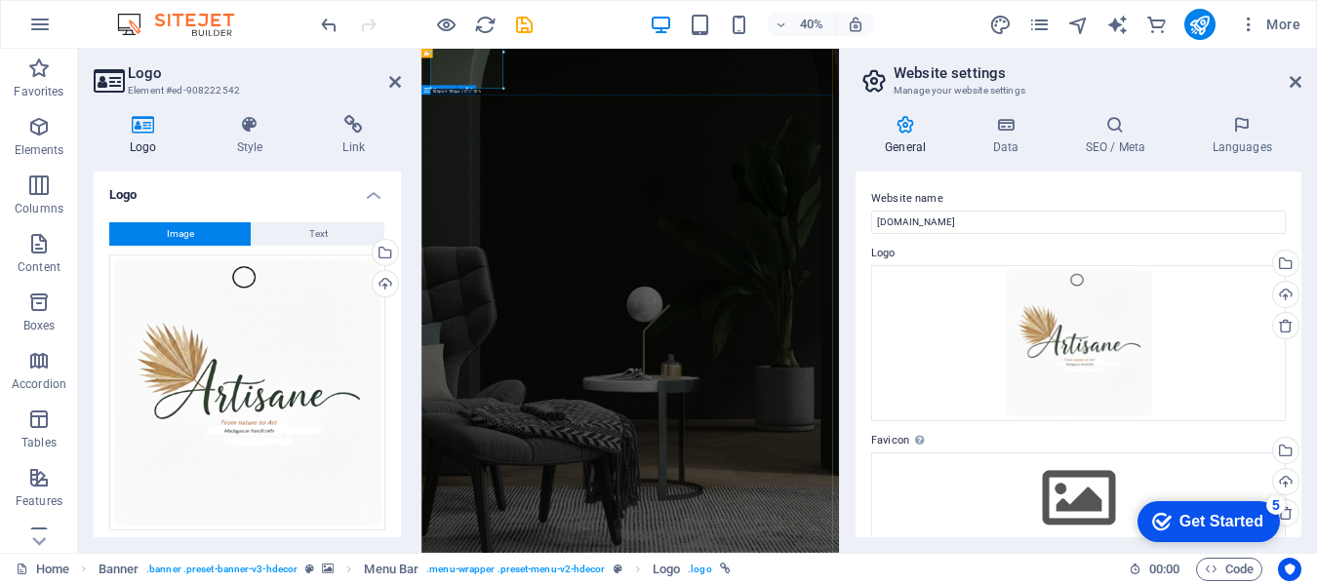
scroll to position [0, 0]
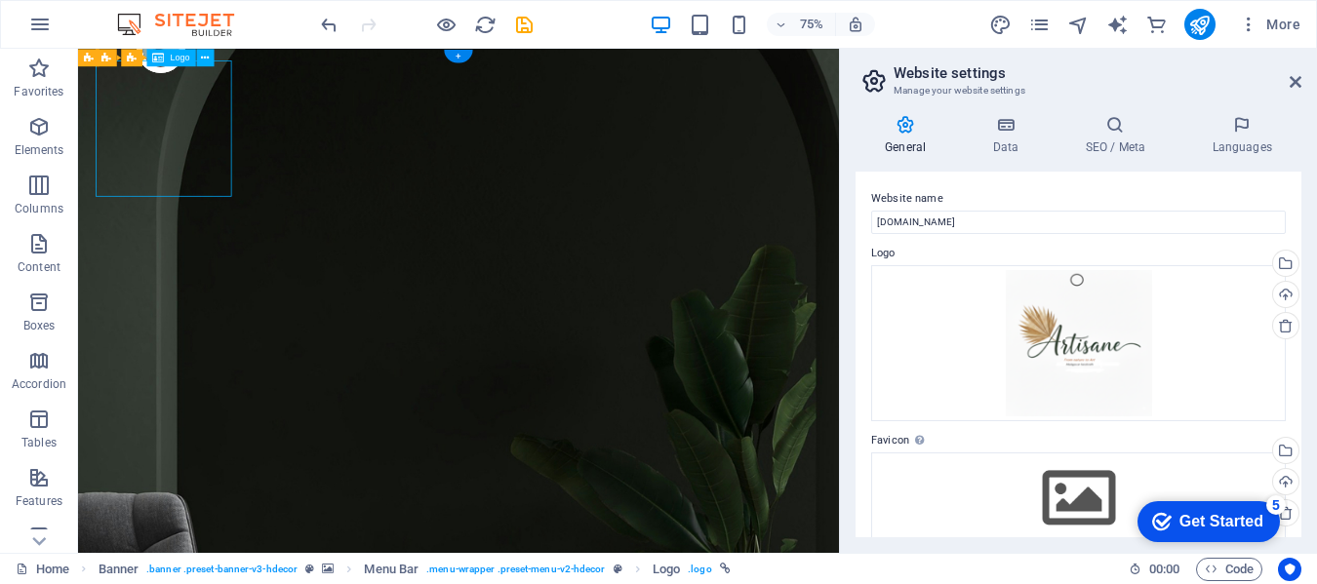
select select "px"
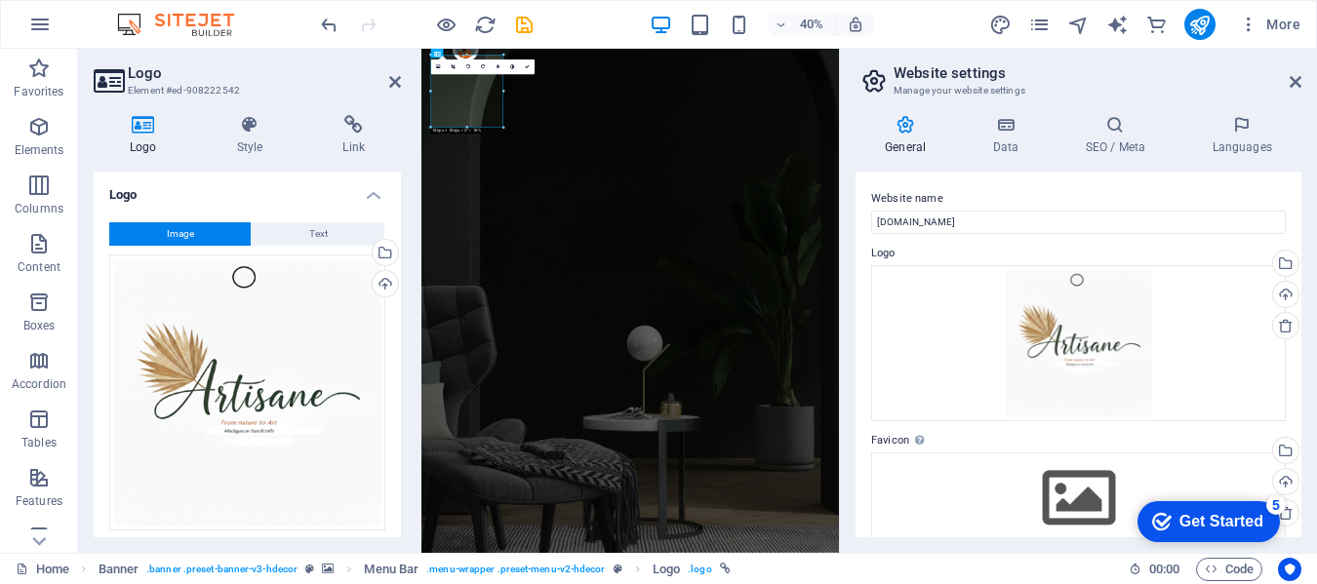
drag, startPoint x: 446, startPoint y: 74, endPoint x: 432, endPoint y: 93, distance: 23.0
click at [444, 74] on div "16:10 16:9 4:3 1:1 1:2 0" at bounding box center [482, 67] width 103 height 15
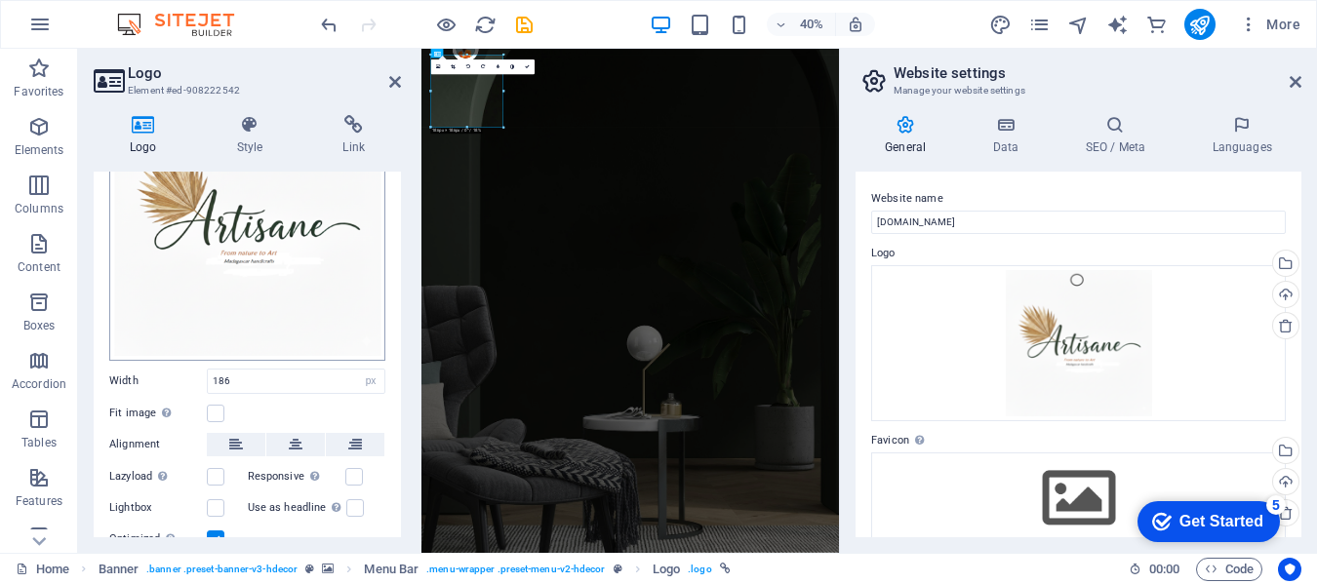
scroll to position [144, 0]
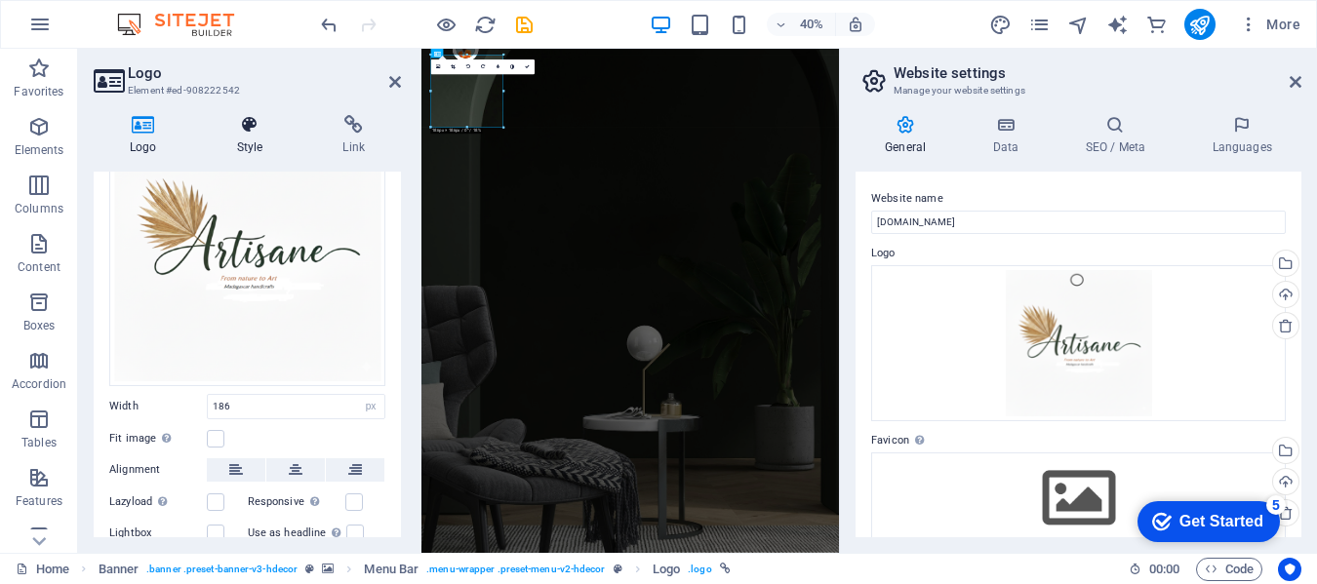
click at [263, 119] on icon at bounding box center [250, 125] width 99 height 20
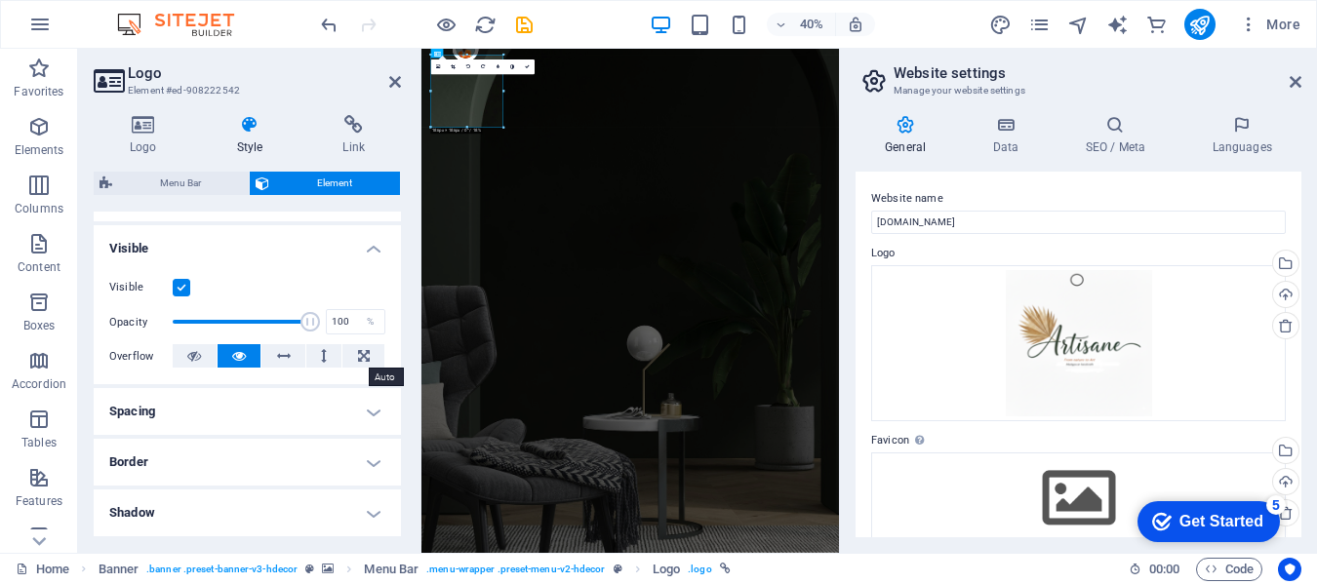
scroll to position [293, 0]
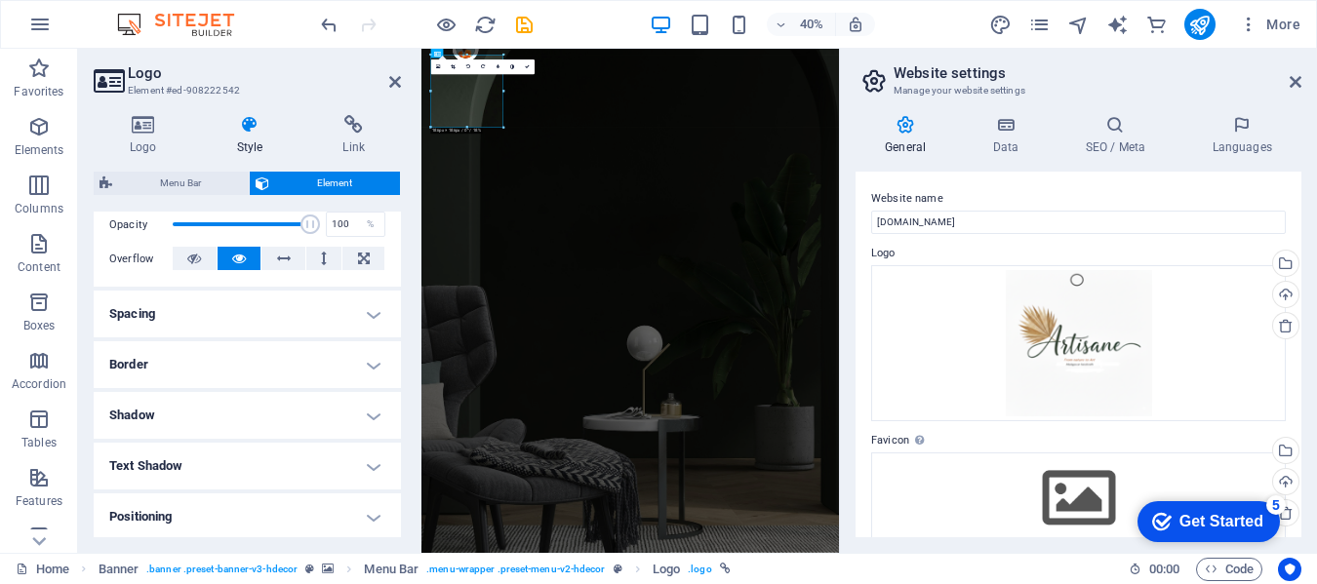
click at [372, 354] on h4 "Border" at bounding box center [247, 364] width 307 height 47
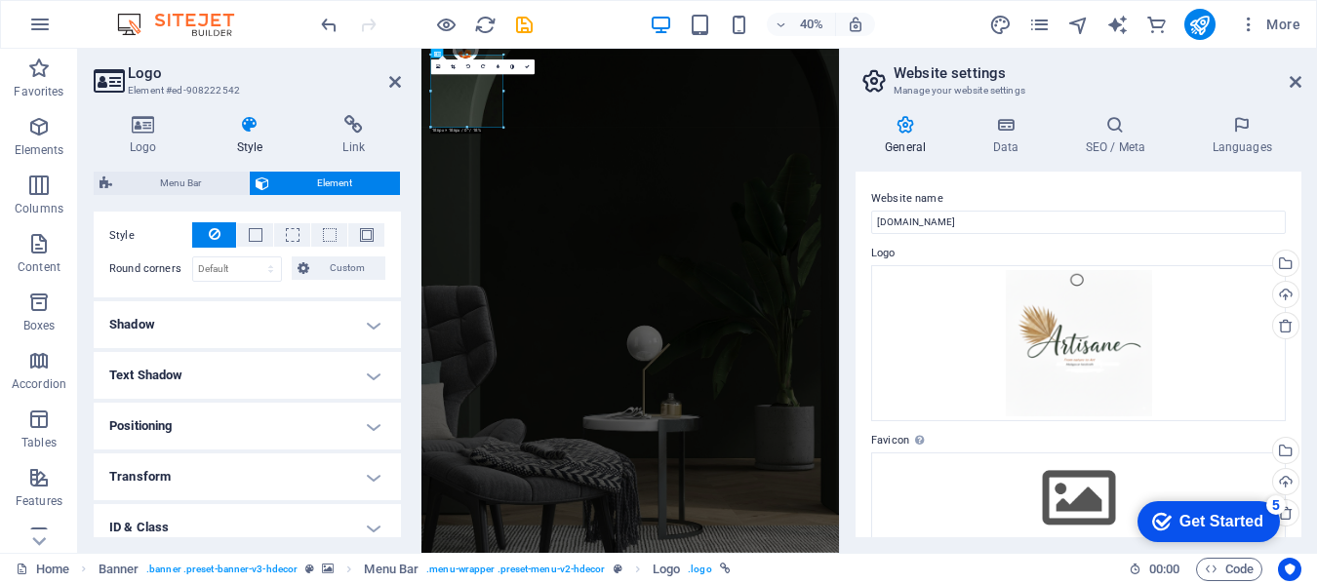
scroll to position [488, 0]
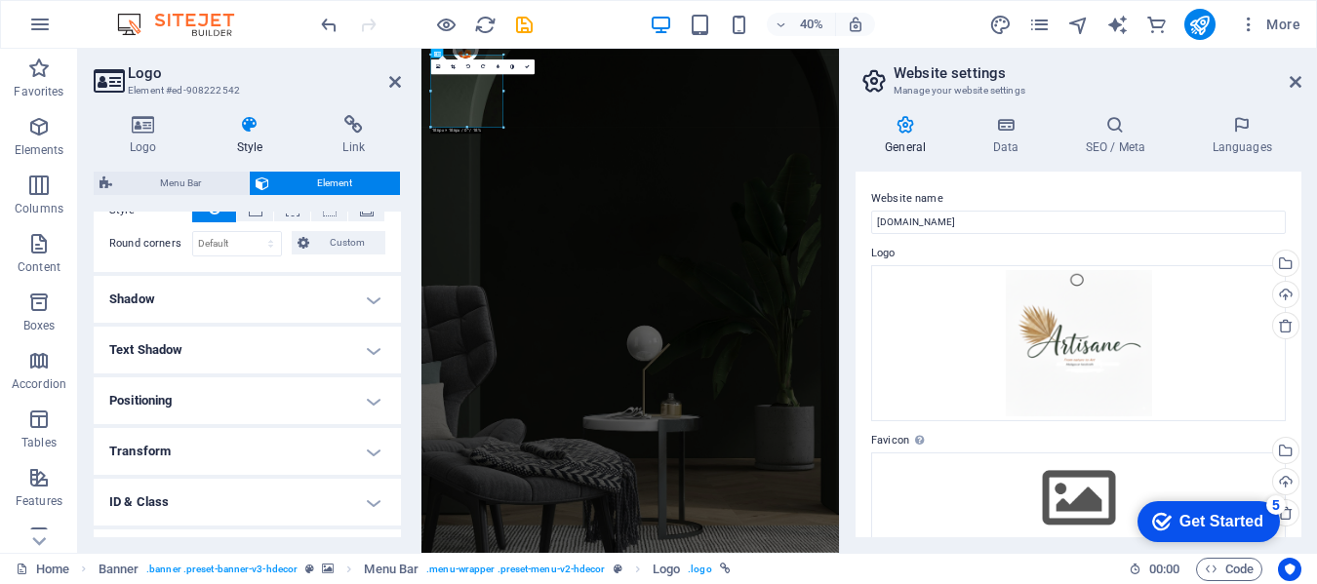
click at [364, 398] on h4 "Positioning" at bounding box center [247, 401] width 307 height 47
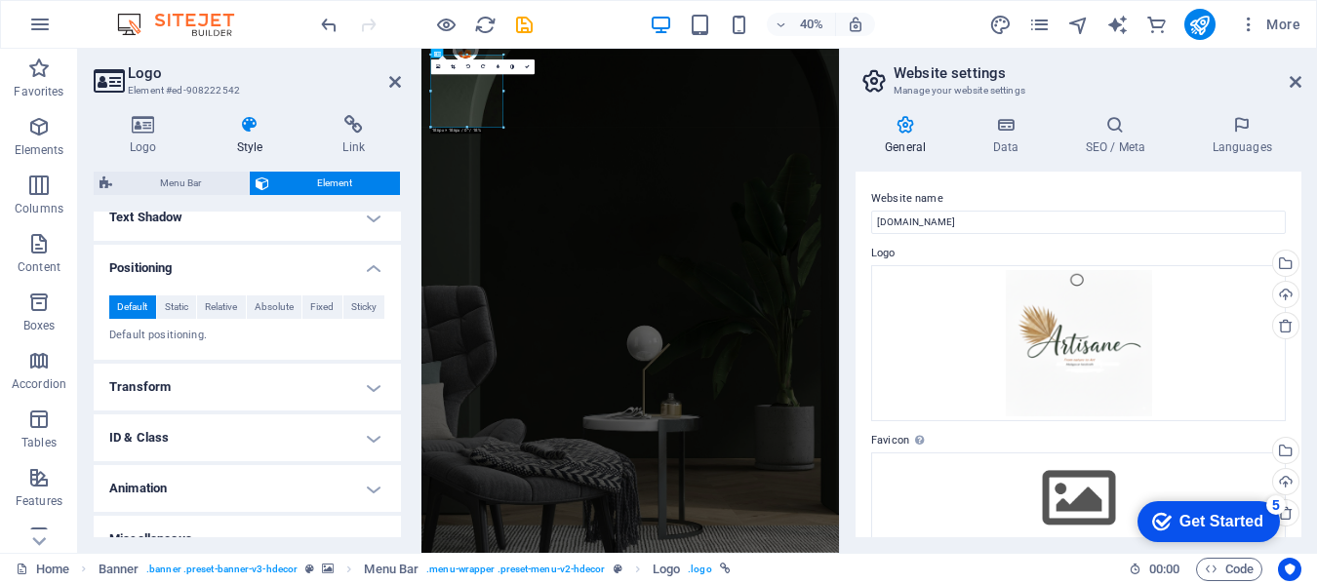
scroll to position [646, 0]
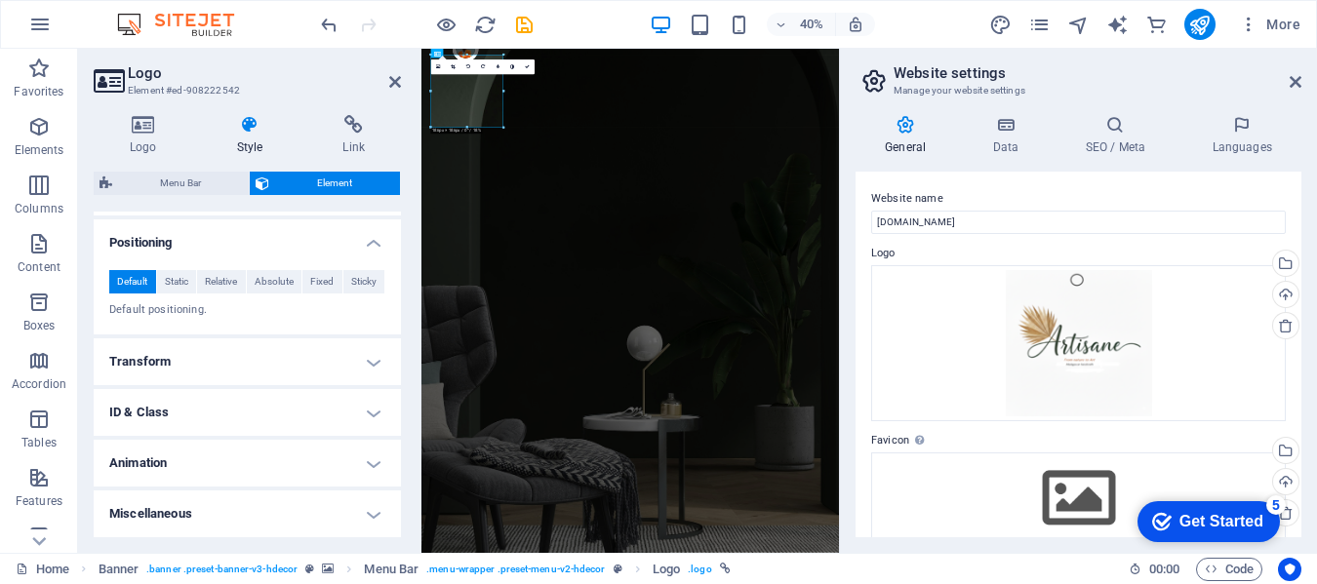
click at [368, 458] on h4 "Animation" at bounding box center [247, 463] width 307 height 47
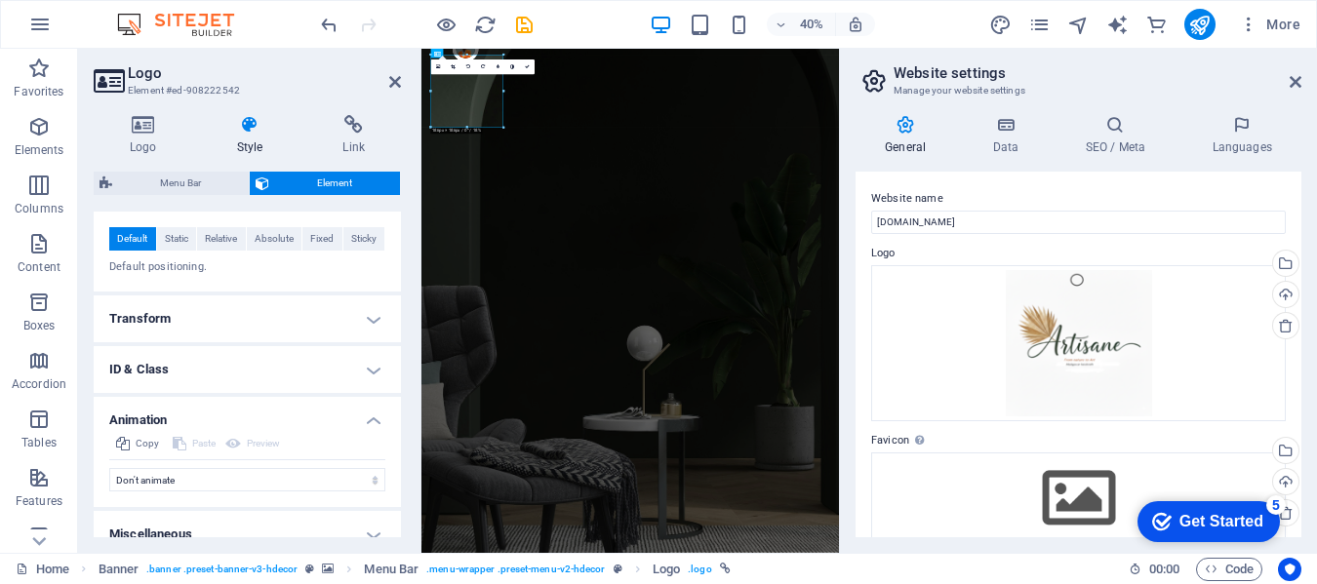
scroll to position [709, 0]
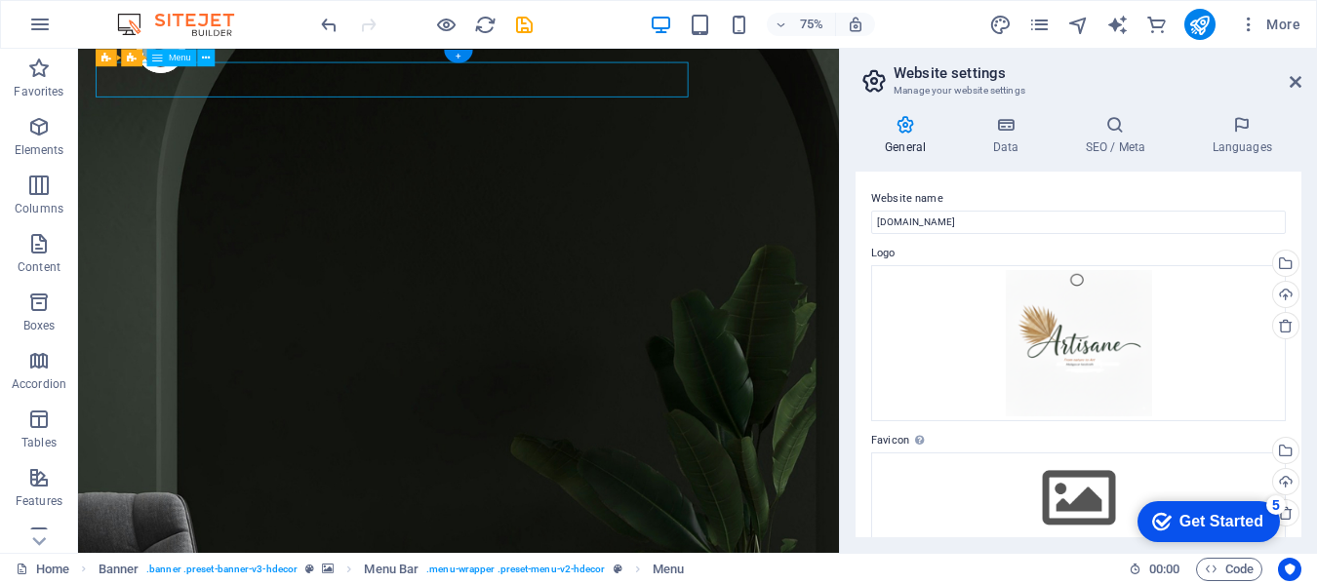
select select "1"
select select
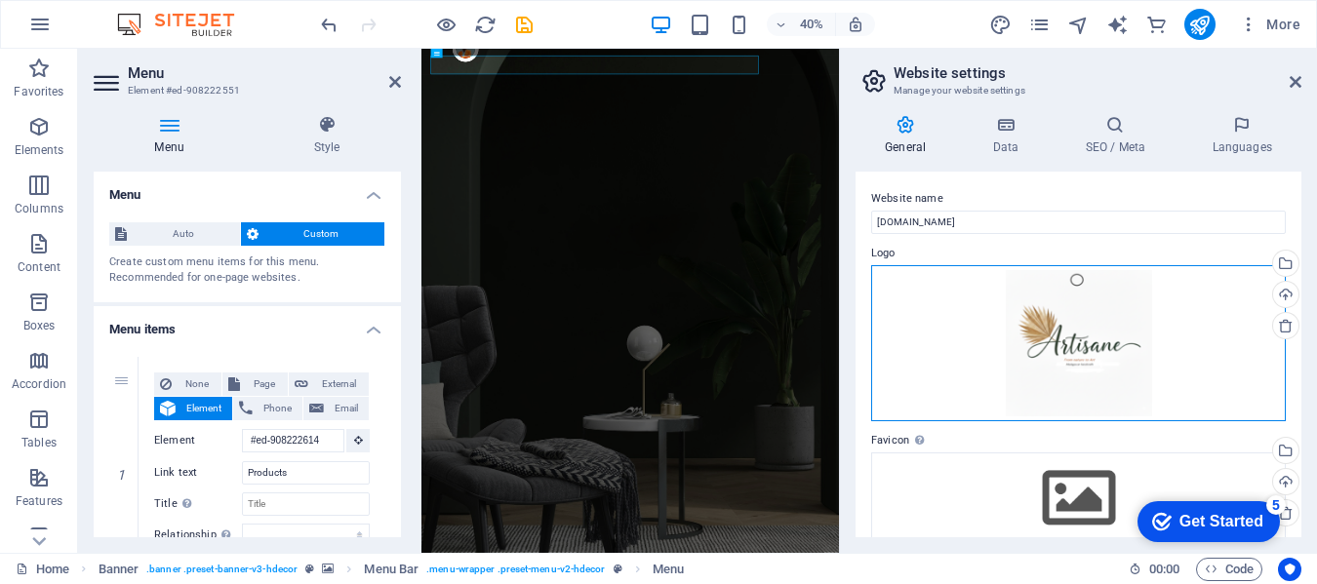
click at [897, 296] on div "Drag files here, click to choose files or select files from Files or our free s…" at bounding box center [1078, 343] width 415 height 156
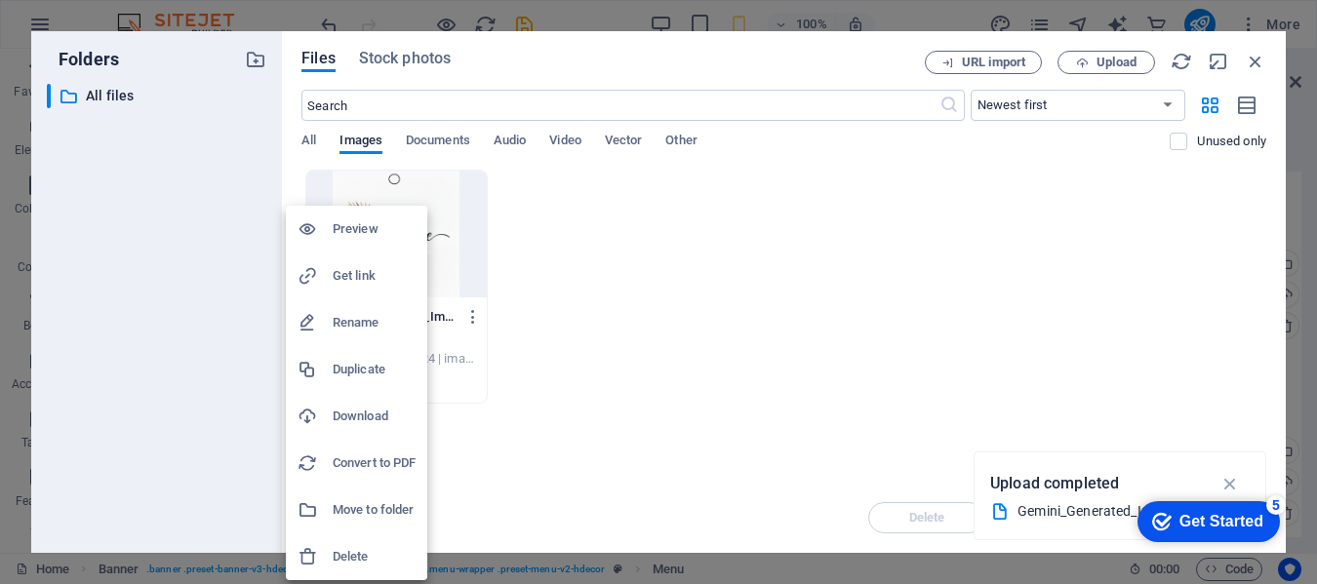
click at [808, 242] on div at bounding box center [658, 292] width 1317 height 584
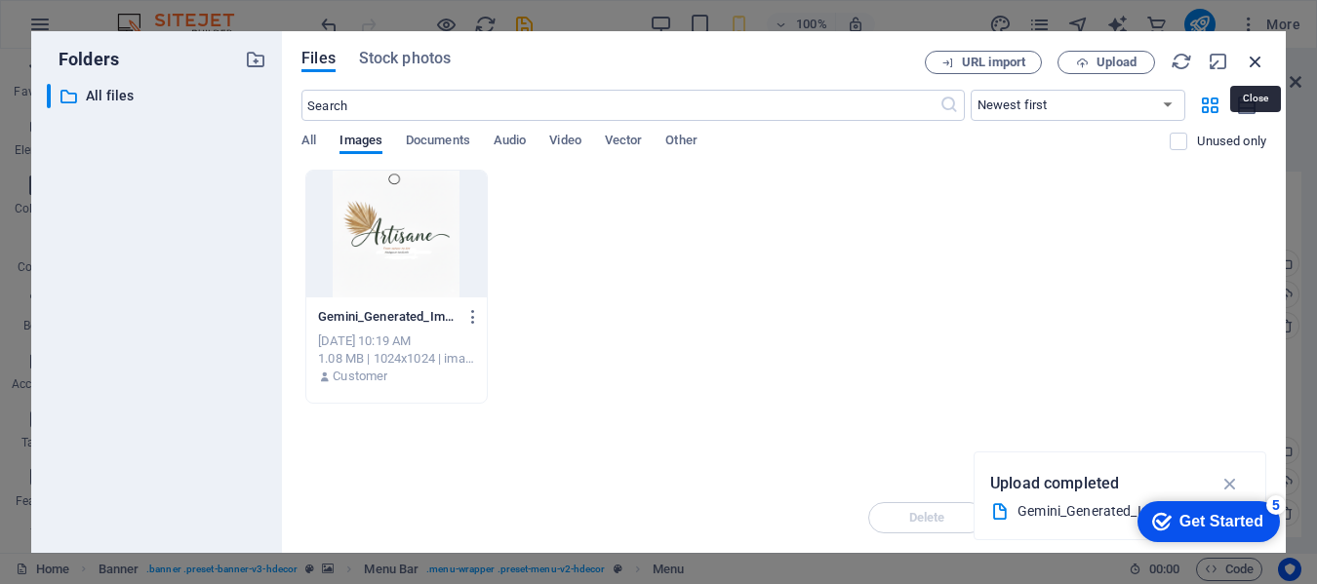
click at [1253, 58] on icon "button" at bounding box center [1255, 61] width 21 height 21
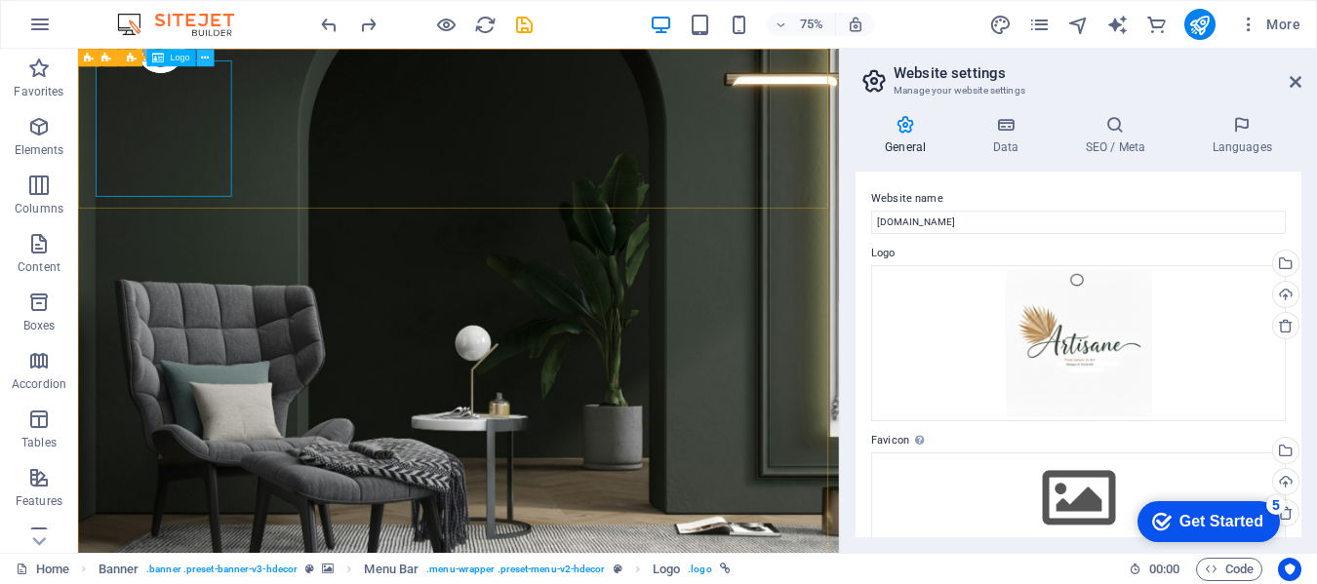
click at [0, 0] on icon at bounding box center [0, 0] width 0 height 0
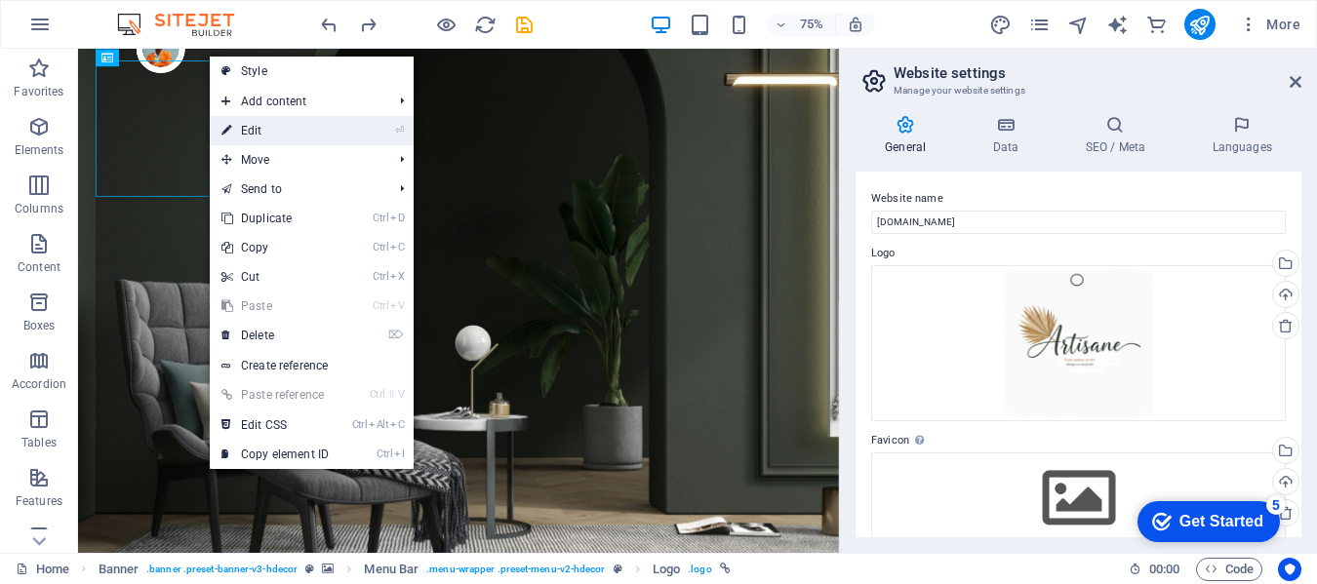
click at [250, 129] on link "⏎ Edit" at bounding box center [275, 130] width 131 height 29
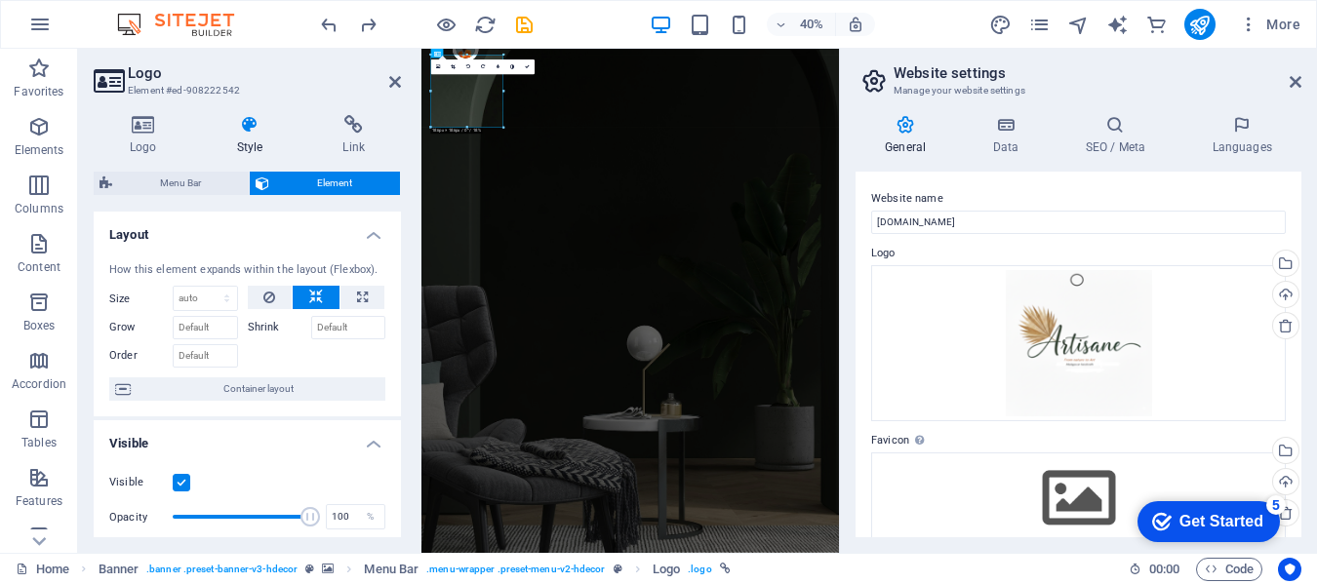
click at [129, 105] on div "Logo Style Link Logo Image Text Drag files here, click to choose files or selec…" at bounding box center [247, 327] width 339 height 454
click at [141, 123] on icon at bounding box center [144, 125] width 100 height 20
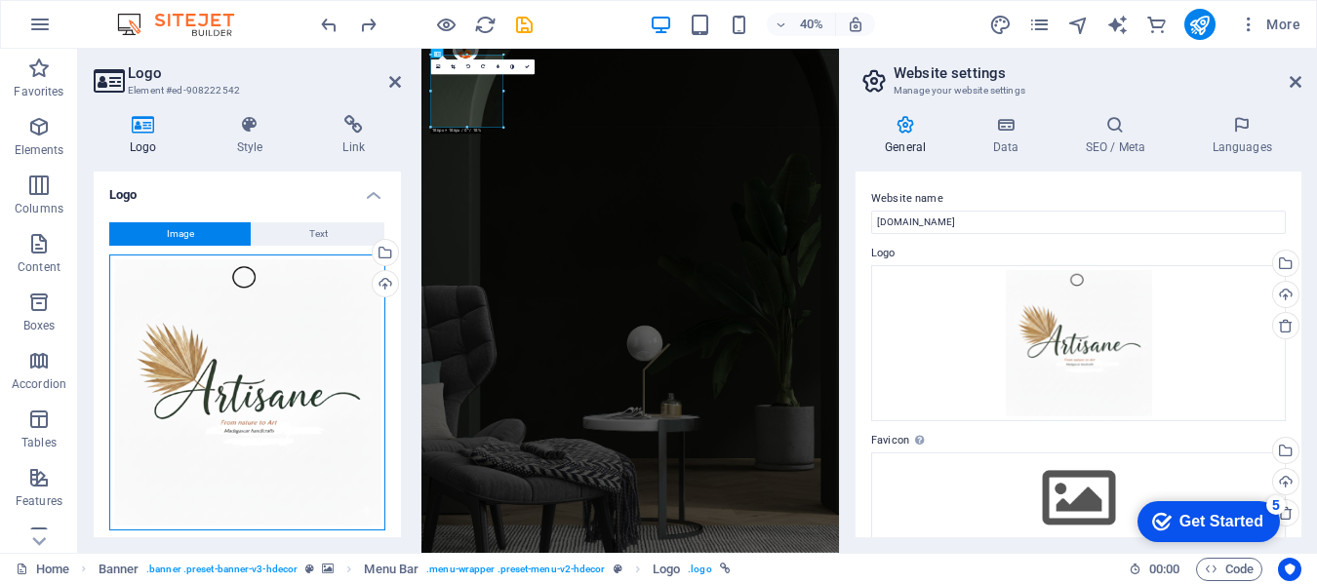
drag, startPoint x: 381, startPoint y: 524, endPoint x: 361, endPoint y: 494, distance: 36.0
click at [361, 494] on div "Drag files here, click to choose files or select files from Files or our free s…" at bounding box center [247, 393] width 276 height 276
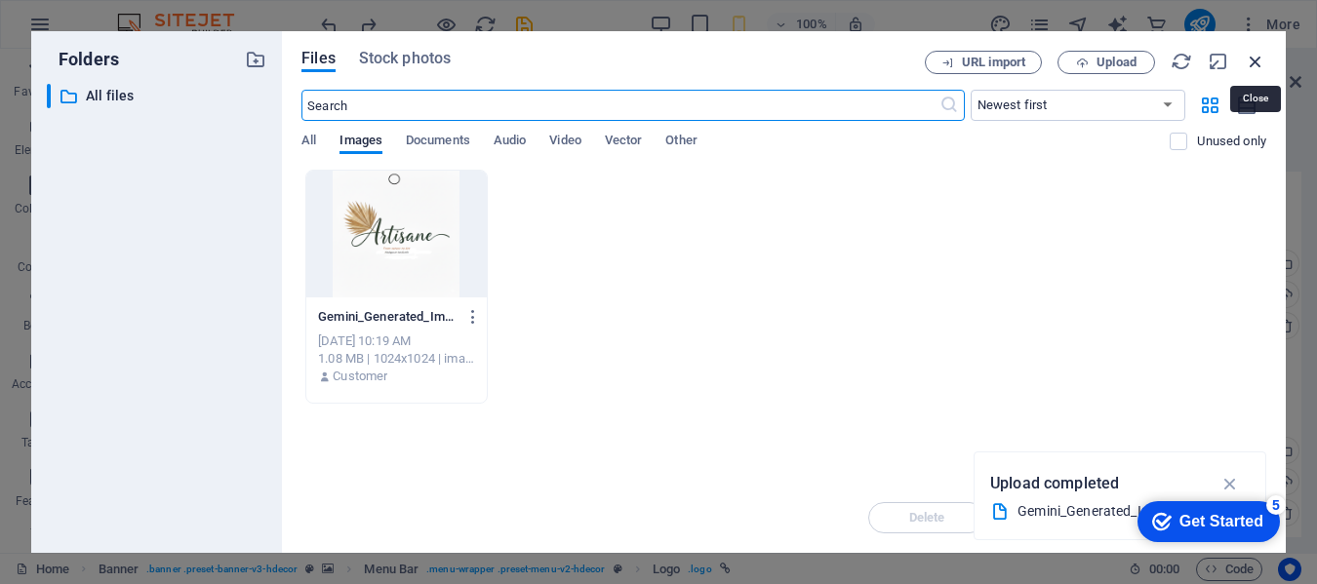
click at [1261, 57] on icon "button" at bounding box center [1255, 61] width 21 height 21
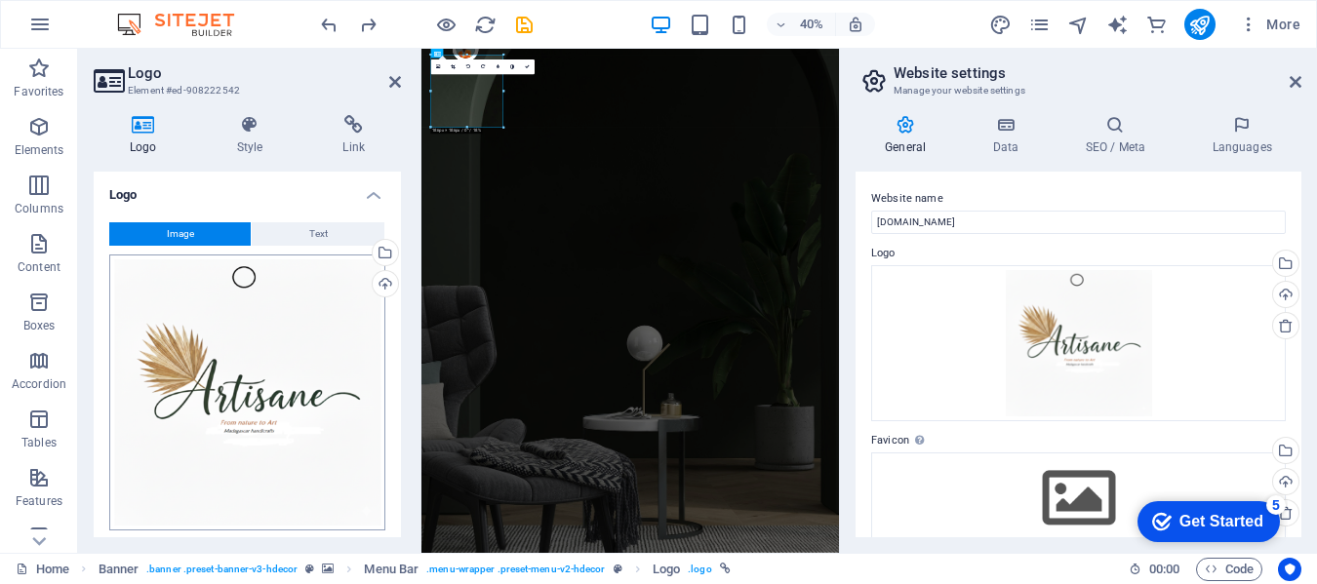
scroll to position [98, 0]
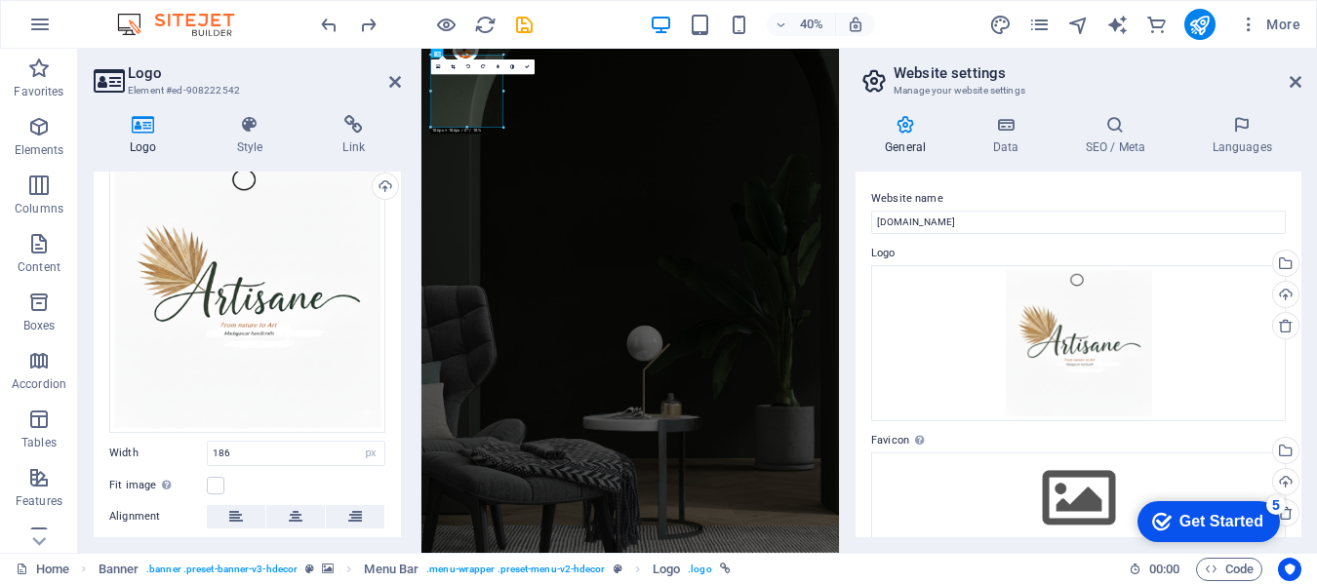
click at [152, 484] on label "Fit image Automatically fit image to a fixed width and height" at bounding box center [158, 485] width 98 height 23
click at [0, 0] on input "Fit image Automatically fit image to a fixed width and height" at bounding box center [0, 0] width 0 height 0
click at [215, 479] on label at bounding box center [216, 486] width 18 height 18
click at [0, 0] on input "Fit image Automatically fit image to a fixed width and height" at bounding box center [0, 0] width 0 height 0
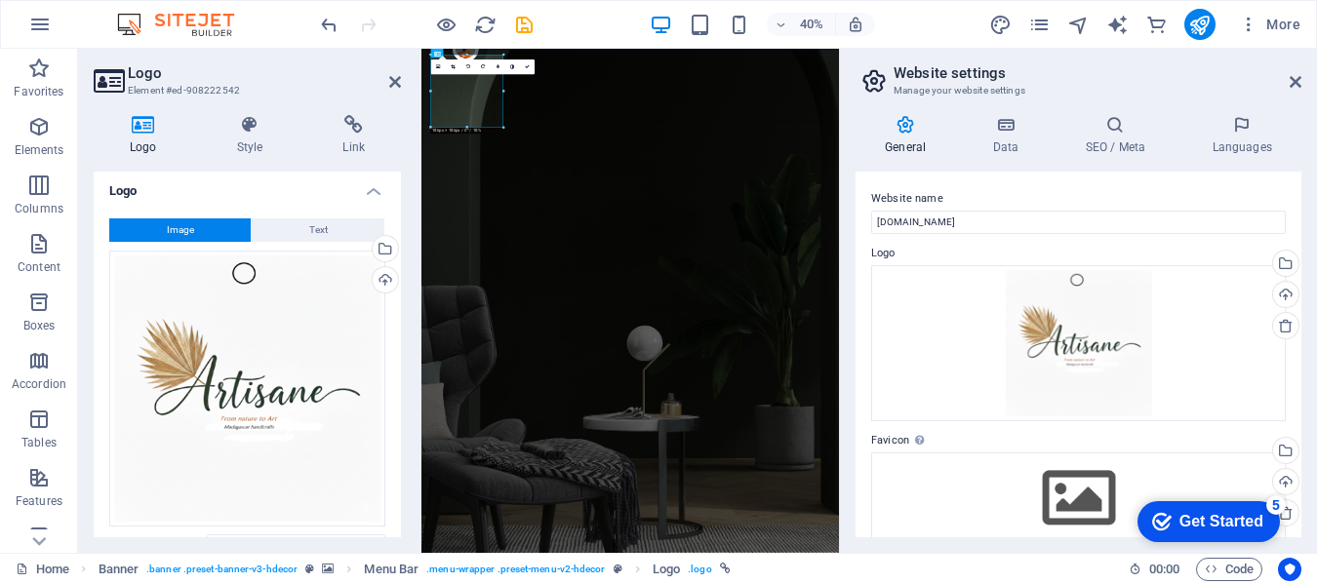
scroll to position [0, 0]
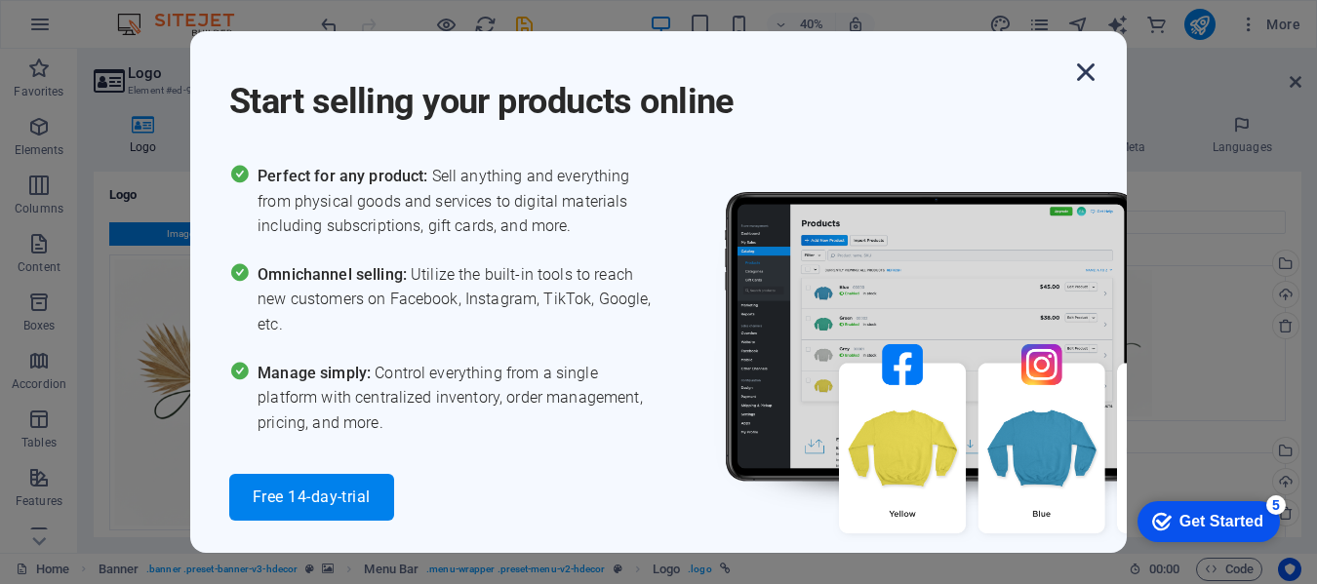
click at [1088, 78] on icon "button" at bounding box center [1085, 72] width 35 height 35
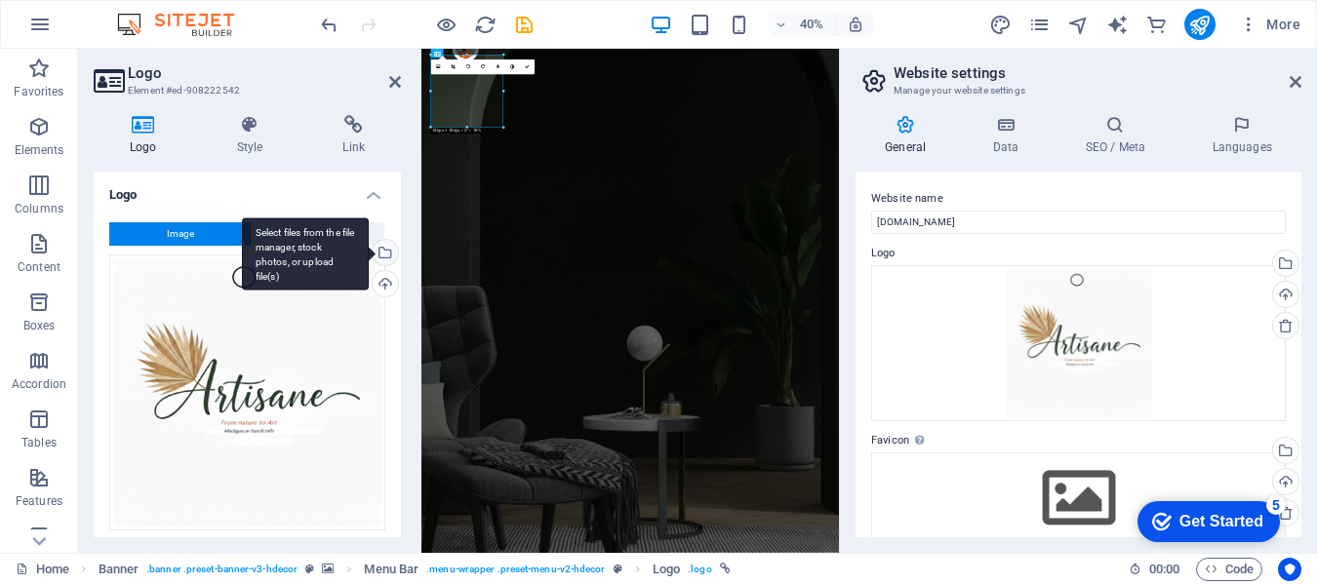
click at [383, 260] on div "Select files from the file manager, stock photos, or upload file(s)" at bounding box center [383, 254] width 29 height 29
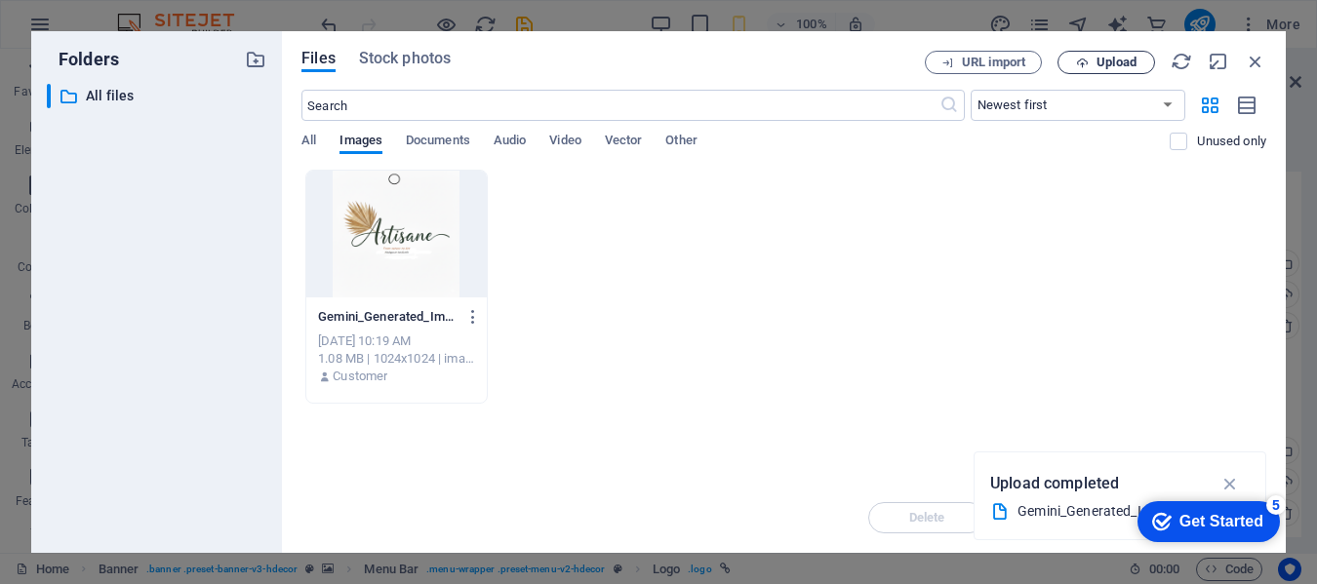
click at [1082, 59] on icon "button" at bounding box center [1082, 63] width 13 height 13
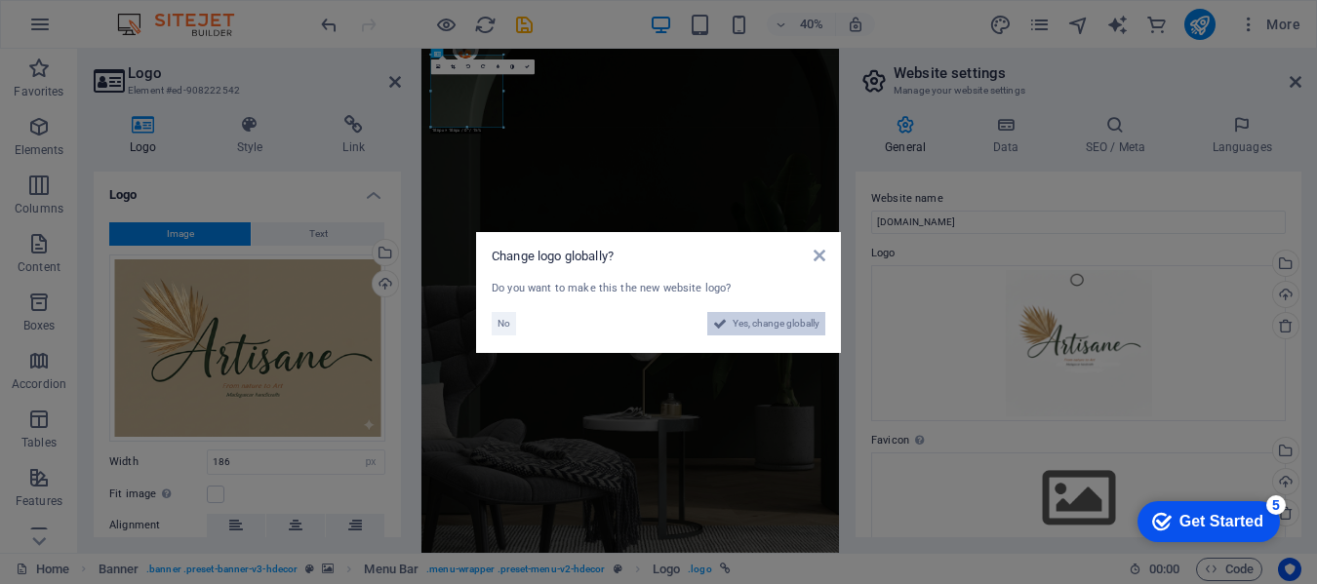
drag, startPoint x: 761, startPoint y: 327, endPoint x: 690, endPoint y: 737, distance: 415.9
click at [761, 327] on span "Yes, change globally" at bounding box center [776, 323] width 87 height 23
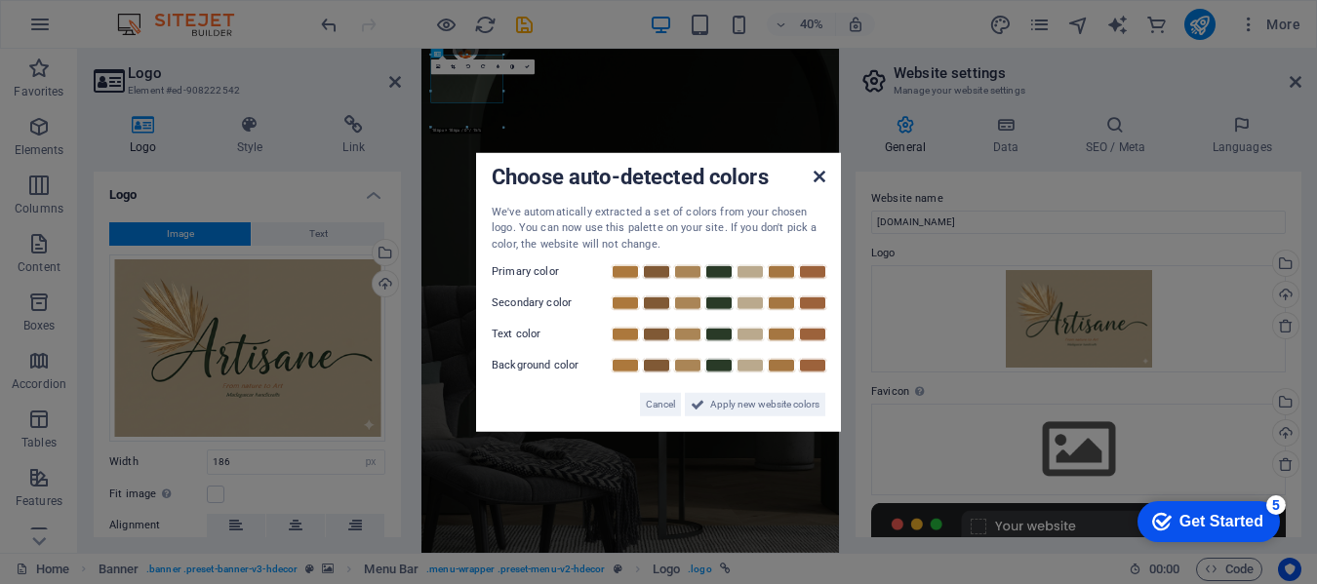
click at [818, 180] on icon at bounding box center [820, 176] width 12 height 16
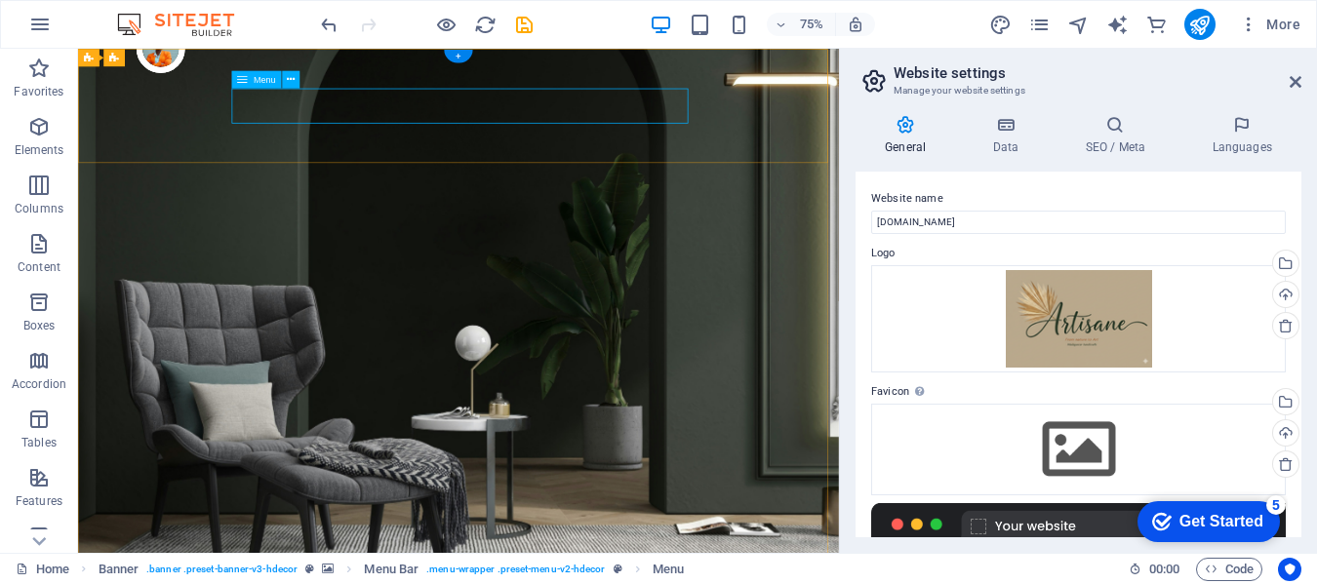
click at [258, 84] on span "Menu" at bounding box center [265, 79] width 22 height 9
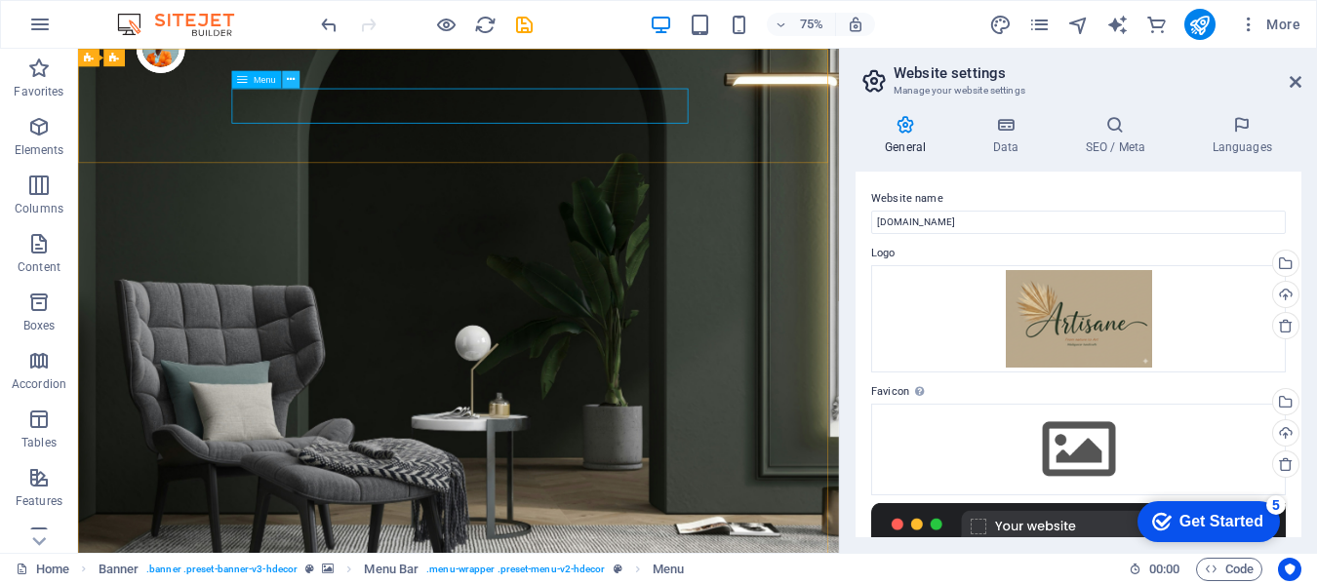
click at [292, 82] on icon at bounding box center [291, 80] width 8 height 16
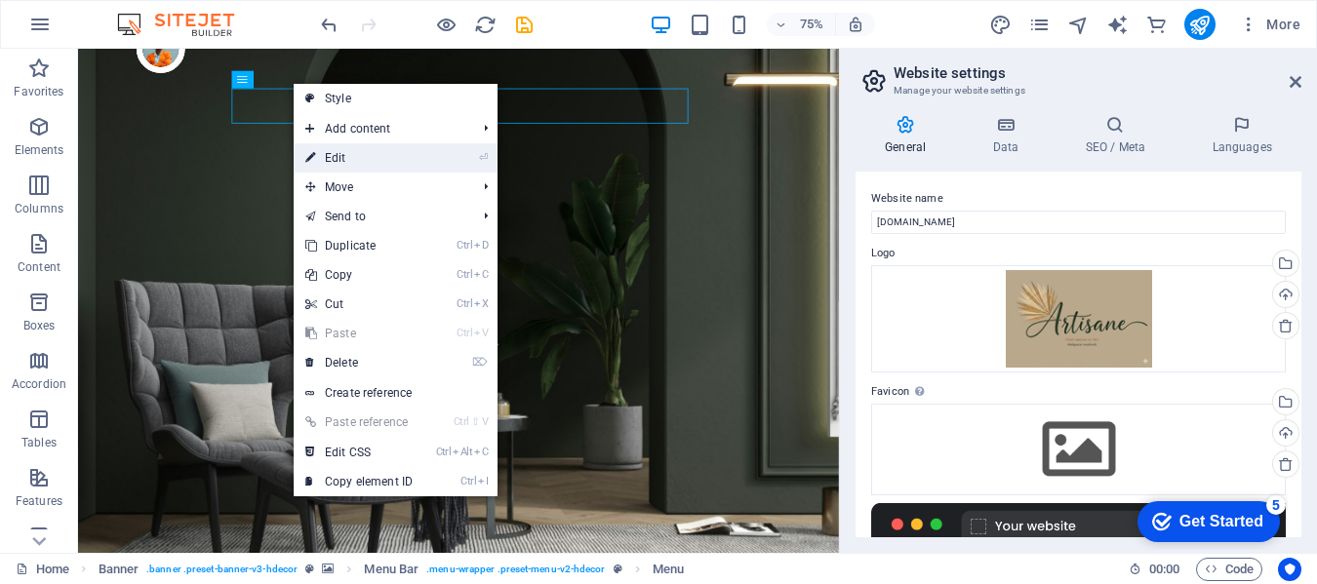
click at [328, 160] on link "⏎ Edit" at bounding box center [359, 157] width 131 height 29
select select "1"
select select
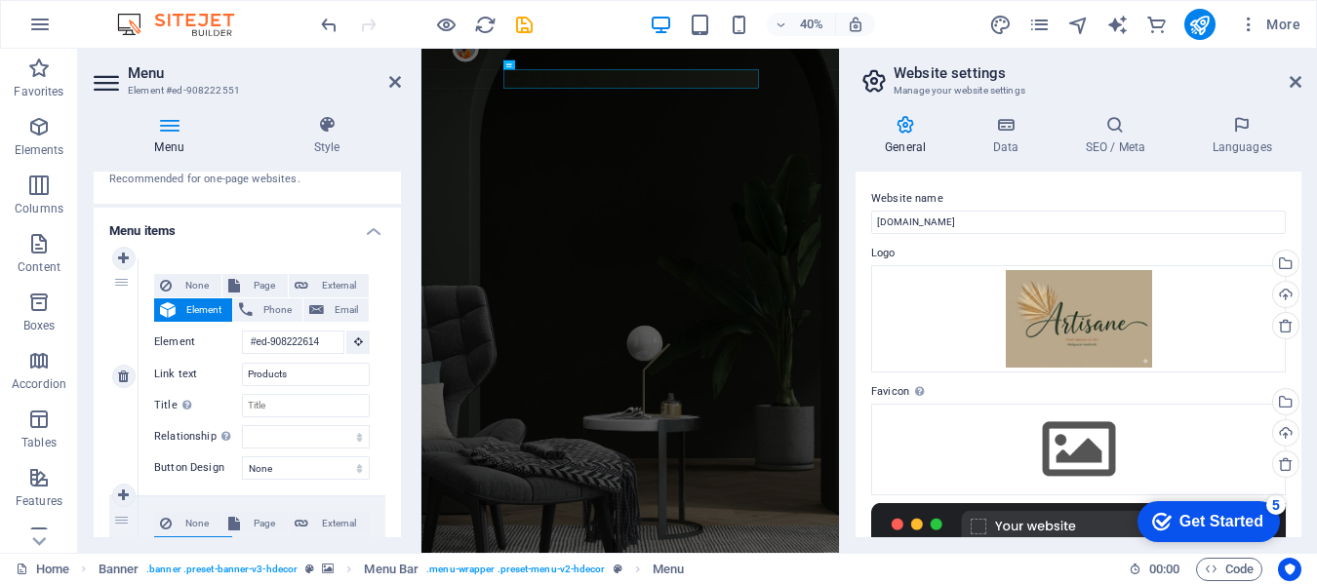
scroll to position [98, 0]
